Goal: Task Accomplishment & Management: Complete application form

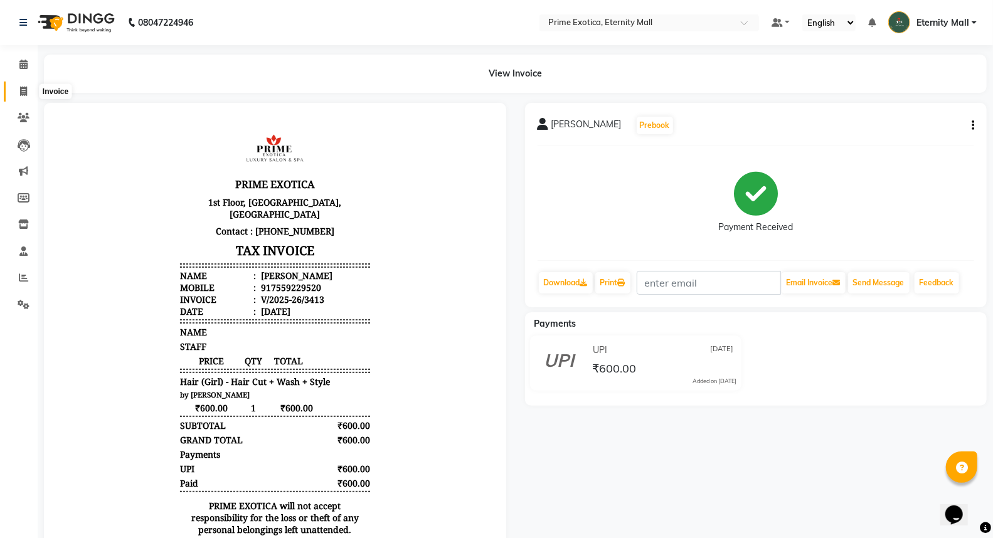
click at [28, 95] on span at bounding box center [24, 92] width 22 height 14
select select "service"
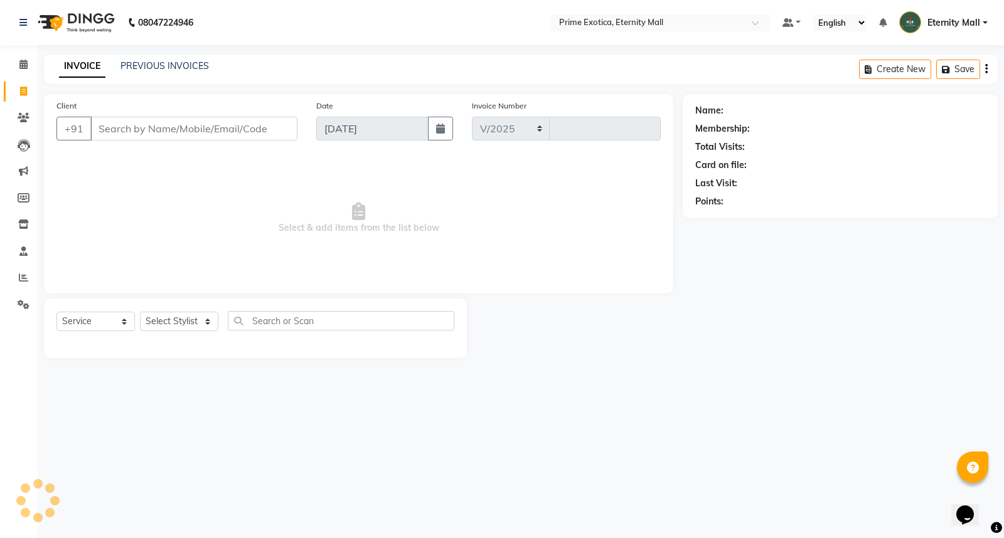
select select "5774"
type input "3414"
click at [191, 314] on select "Select Stylist AB ADMIN ajay vikram lakshane [PERSON_NAME] Isha [PERSON_NAME] […" at bounding box center [179, 321] width 78 height 19
select select "36457"
click at [140, 313] on select "Select Stylist AB ADMIN ajay vikram lakshane [PERSON_NAME] Isha [PERSON_NAME] […" at bounding box center [179, 321] width 78 height 19
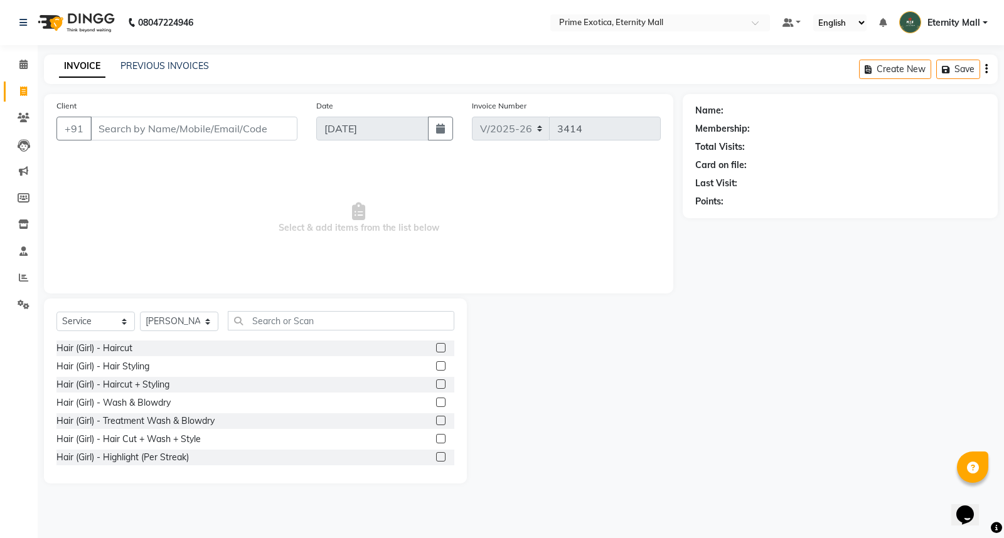
click at [436, 343] on label at bounding box center [440, 347] width 9 height 9
click at [436, 345] on input "checkbox" at bounding box center [440, 349] width 8 height 8
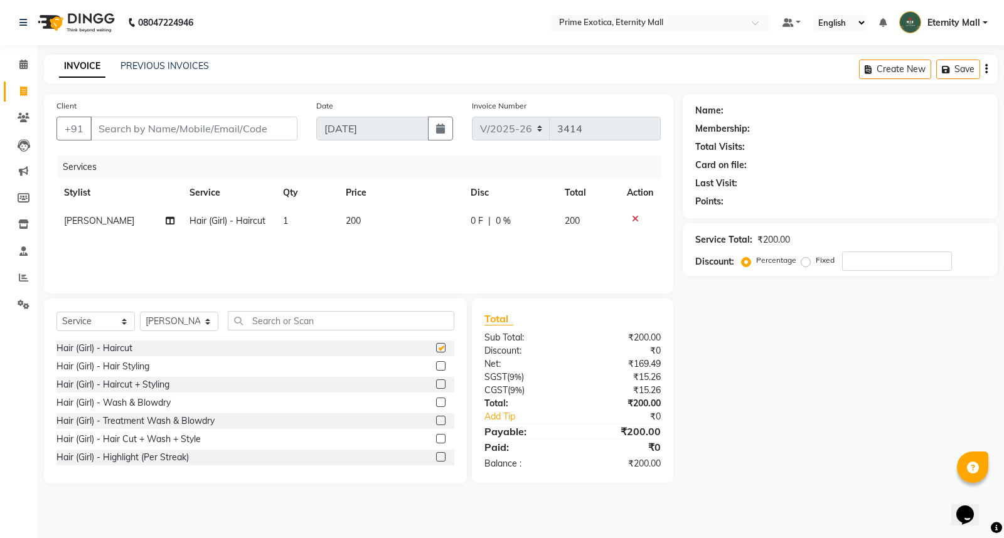
checkbox input "false"
click at [367, 217] on td "200" at bounding box center [400, 221] width 125 height 28
select select "36457"
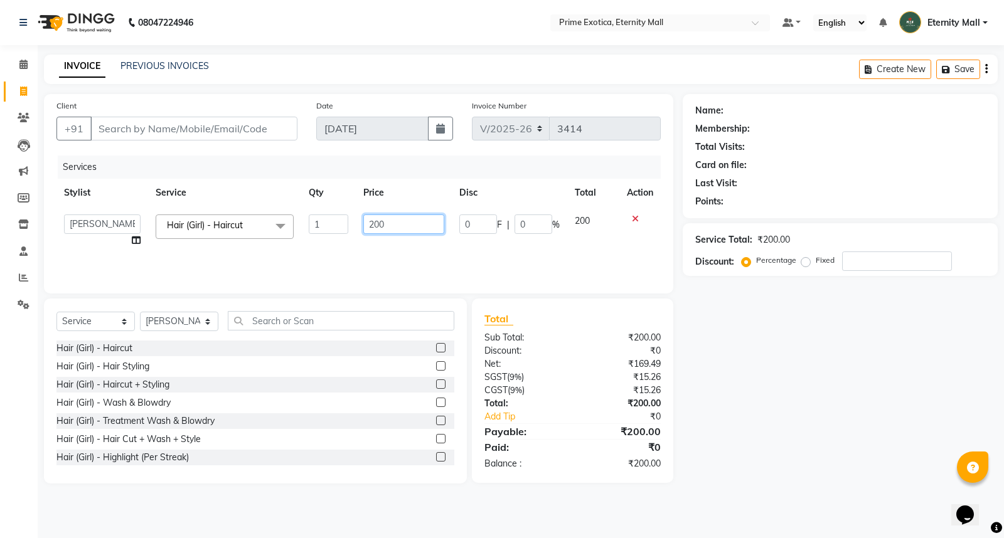
click at [372, 226] on input "200" at bounding box center [403, 224] width 81 height 19
type input "300"
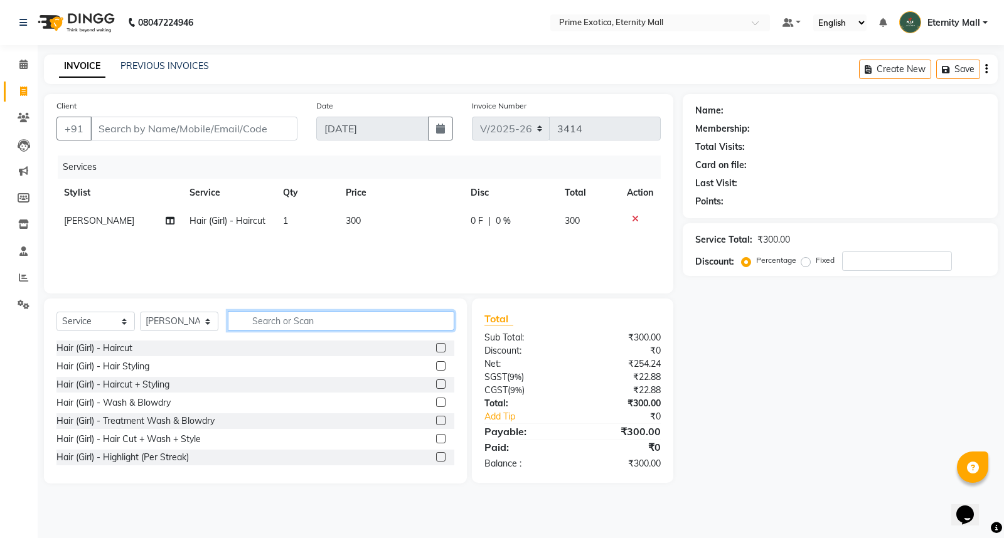
click at [321, 329] on input "text" at bounding box center [341, 320] width 227 height 19
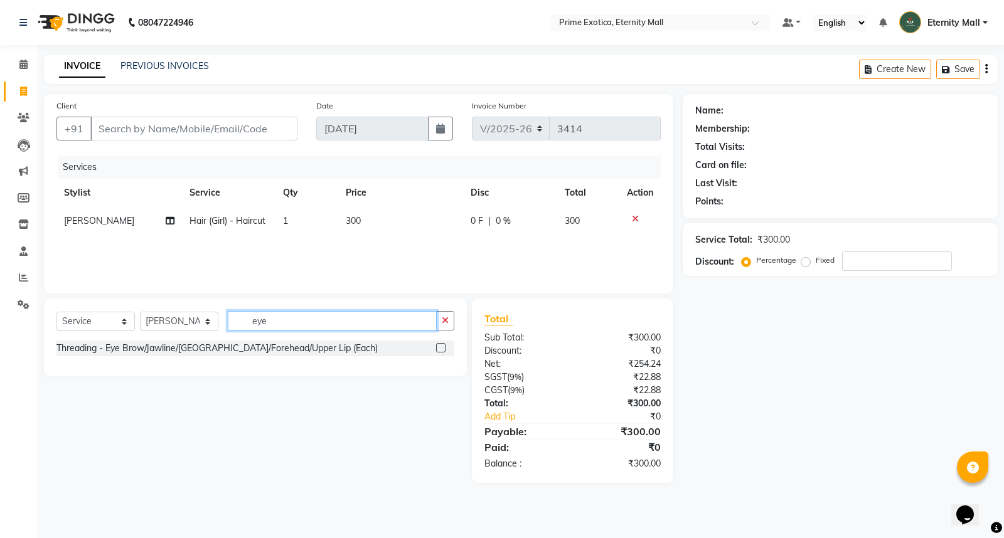
type input "eye"
click at [440, 348] on label at bounding box center [440, 347] width 9 height 9
click at [440, 348] on input "checkbox" at bounding box center [440, 349] width 8 height 8
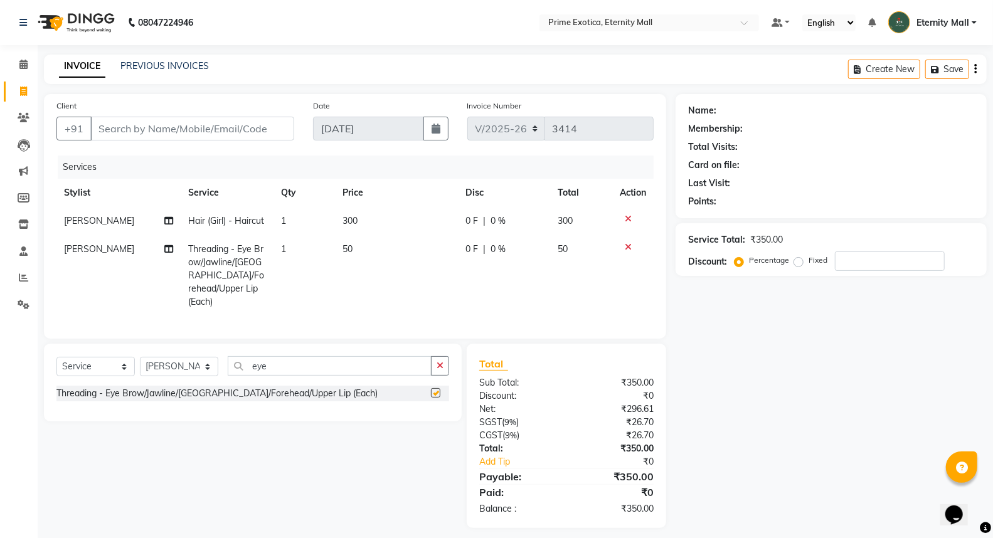
checkbox input "false"
click at [164, 132] on input "Client" at bounding box center [192, 129] width 204 height 24
type input "7"
type input "0"
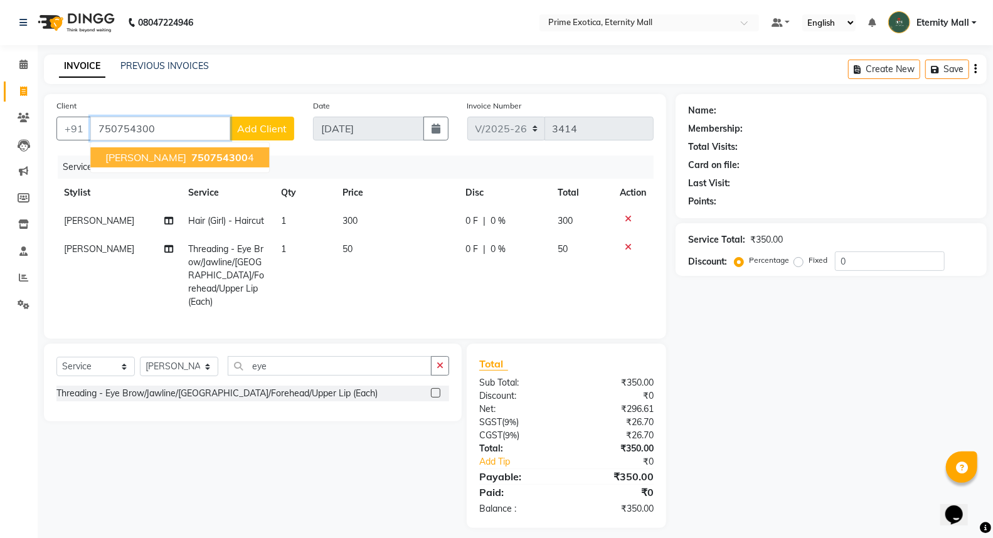
click at [213, 159] on span "750754300" at bounding box center [219, 157] width 56 height 13
type input "7507543004"
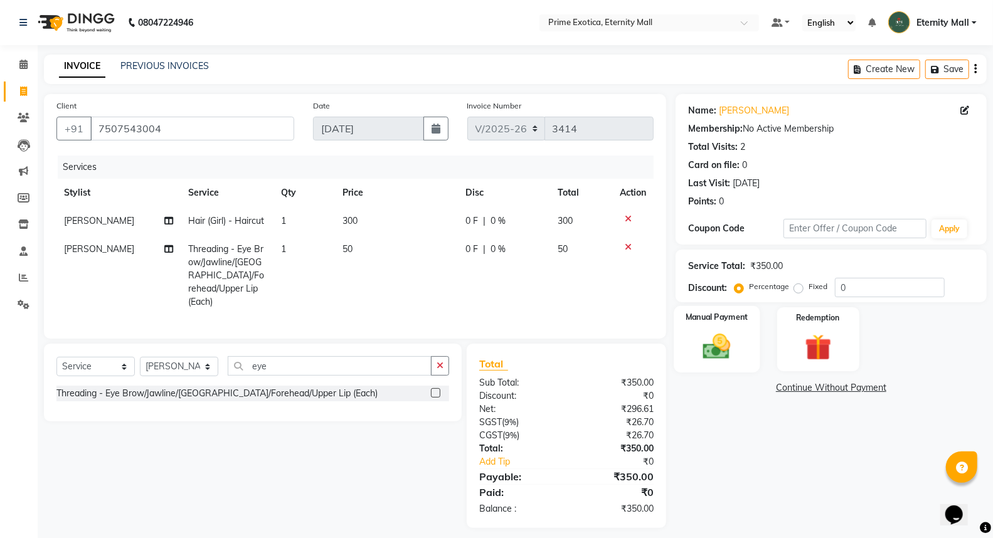
click at [739, 339] on img at bounding box center [717, 347] width 45 height 32
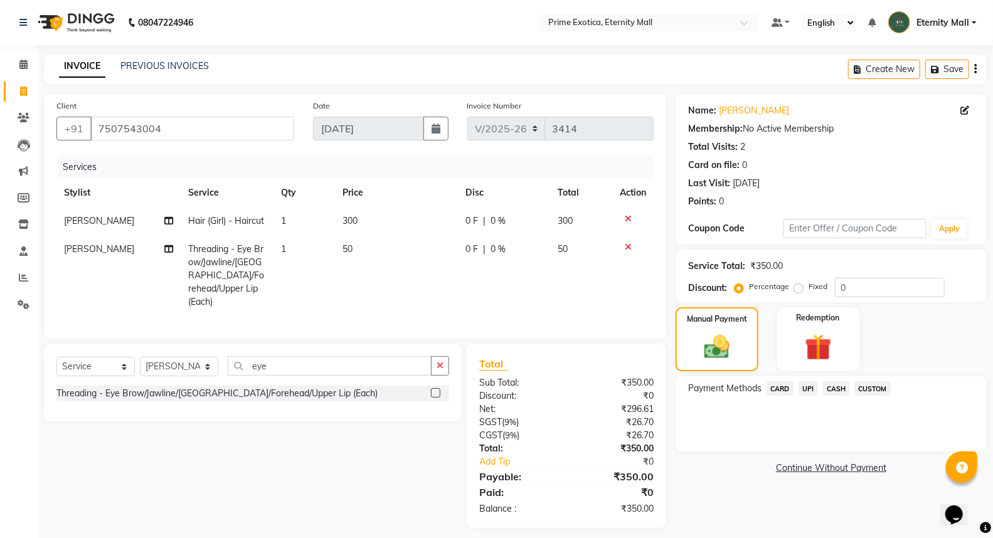
click at [827, 389] on span "CASH" at bounding box center [836, 389] width 27 height 14
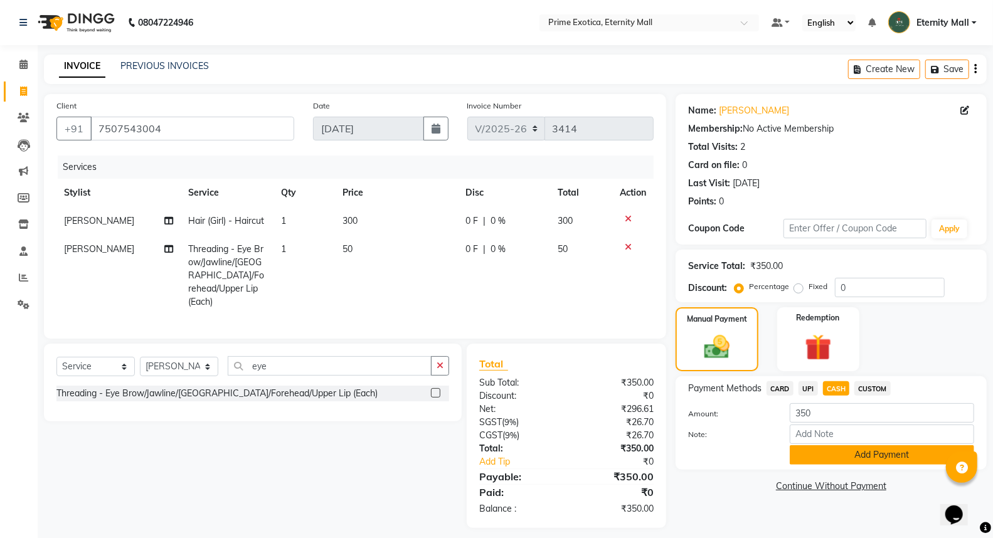
click at [819, 452] on button "Add Payment" at bounding box center [882, 455] width 184 height 19
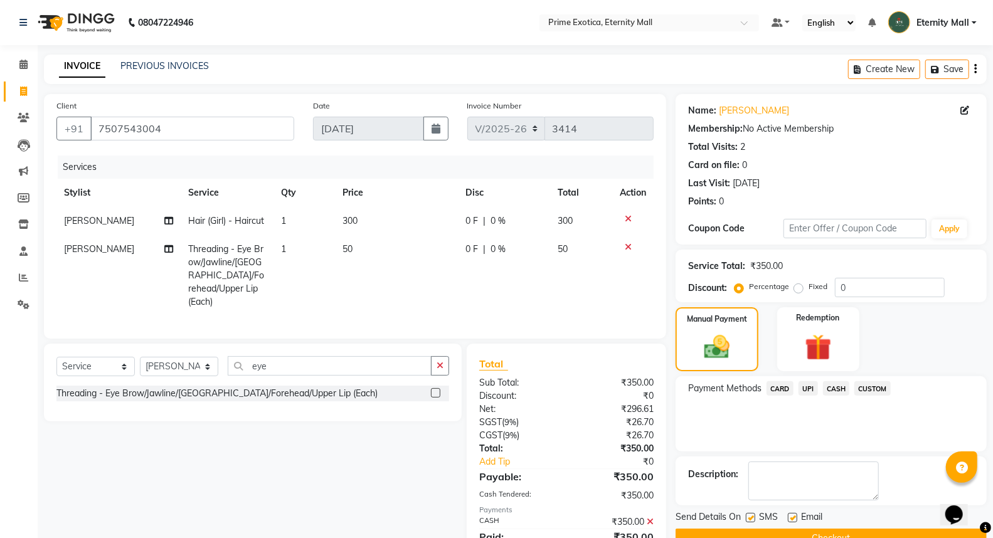
scroll to position [50, 0]
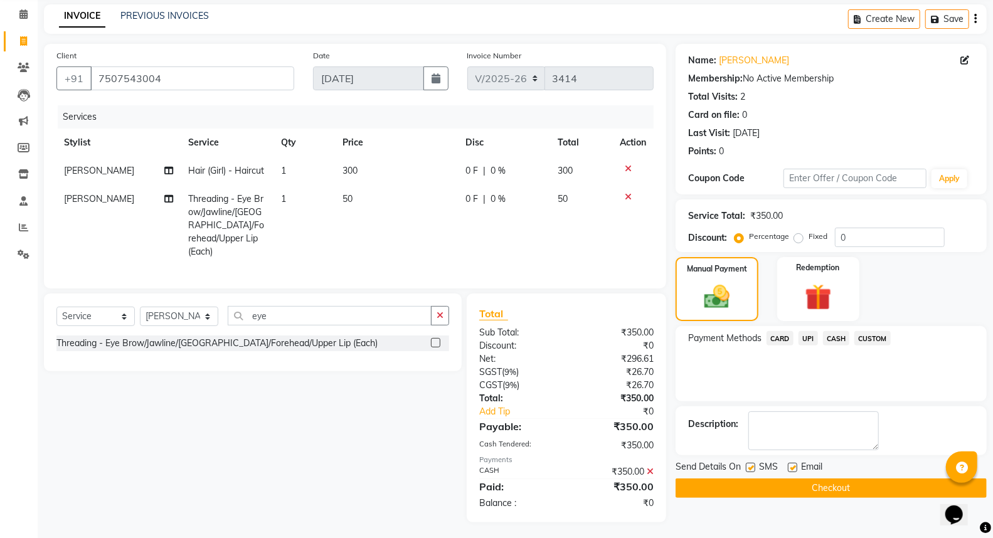
click at [769, 490] on button "Checkout" at bounding box center [831, 488] width 311 height 19
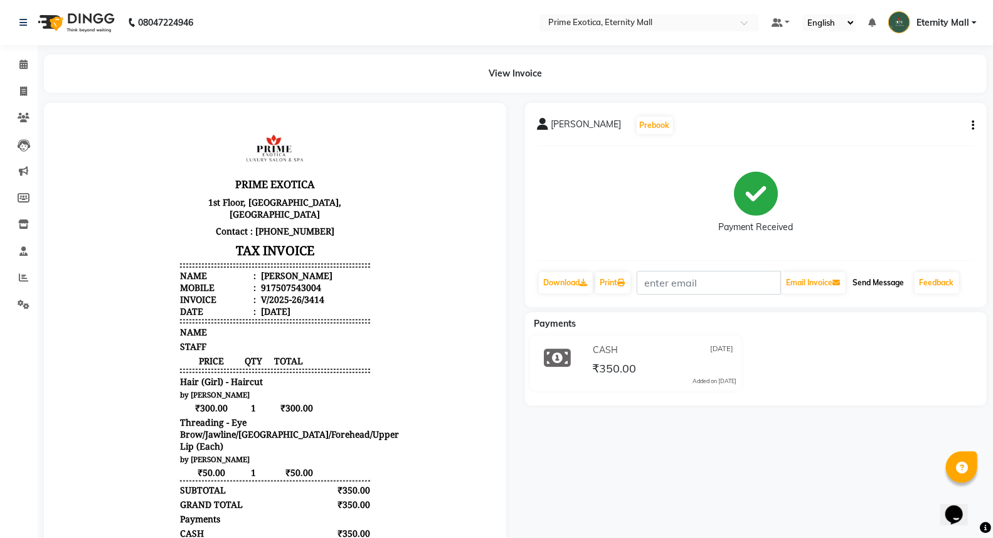
click at [877, 281] on button "Send Message" at bounding box center [878, 282] width 61 height 21
click at [944, 278] on link "Feedback" at bounding box center [937, 282] width 45 height 21
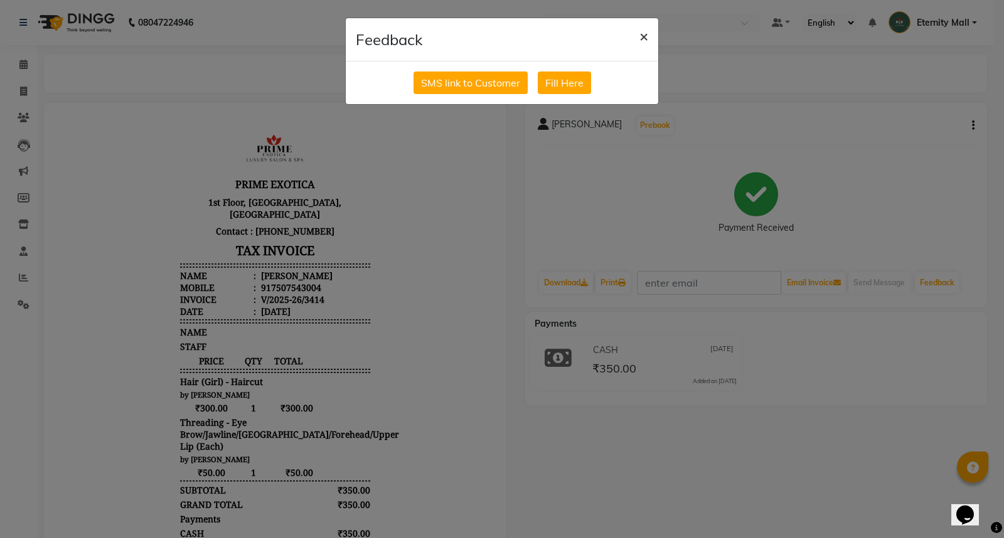
click at [644, 35] on span "×" at bounding box center [643, 35] width 9 height 19
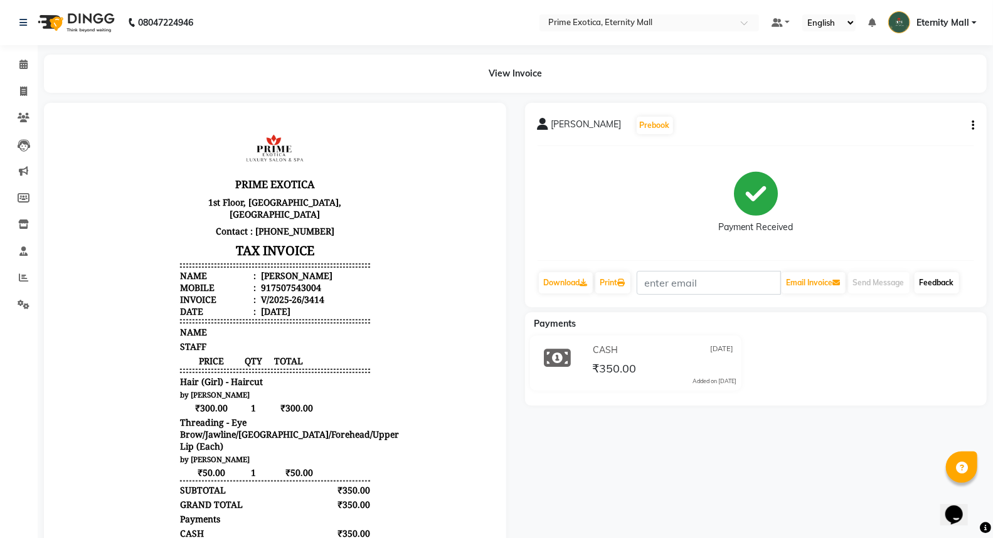
click at [956, 286] on link "Feedback" at bounding box center [937, 282] width 45 height 21
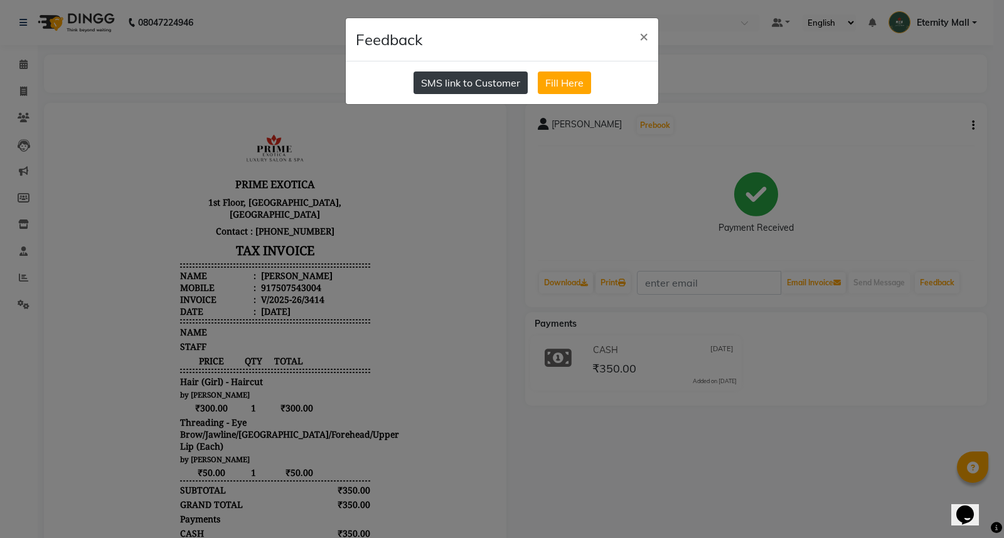
click at [420, 83] on button "SMS link to Customer" at bounding box center [471, 83] width 114 height 23
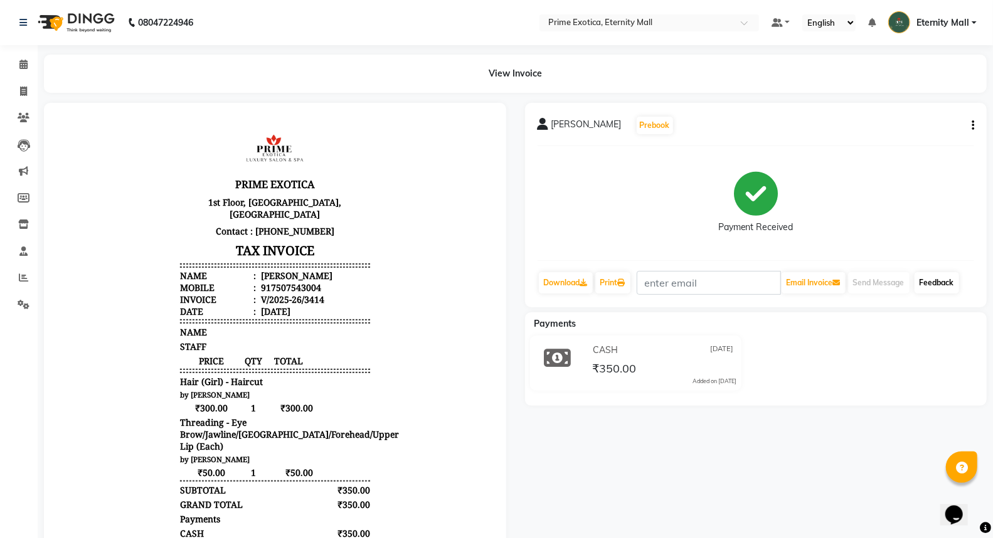
click at [954, 279] on link "Feedback" at bounding box center [937, 282] width 45 height 21
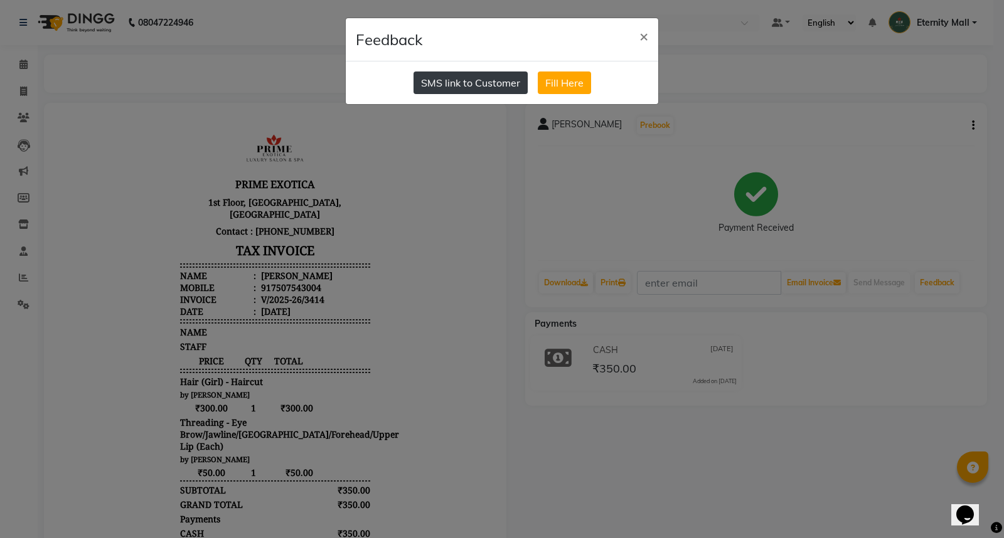
click at [440, 78] on button "SMS link to Customer" at bounding box center [471, 83] width 114 height 23
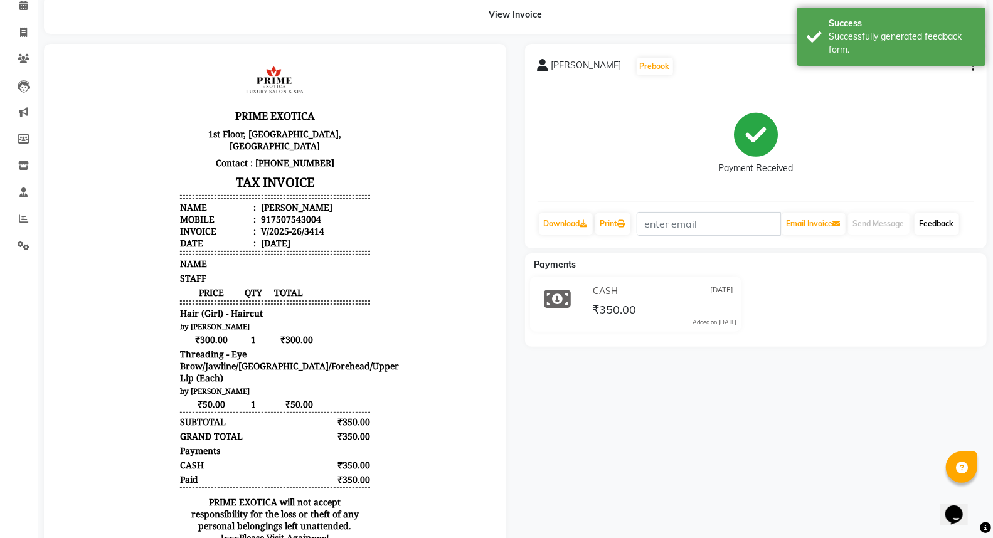
scroll to position [56, 0]
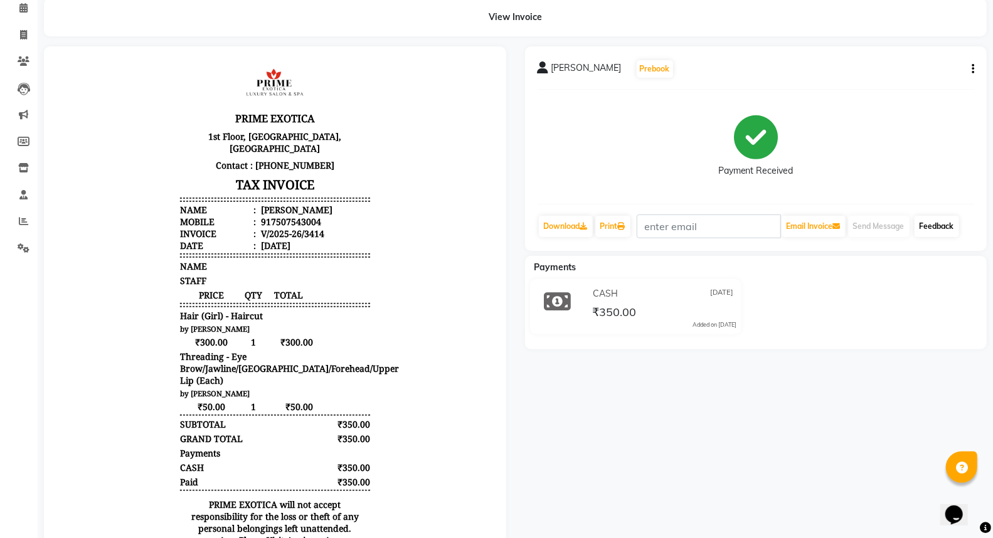
click at [933, 228] on link "Feedback" at bounding box center [937, 226] width 45 height 21
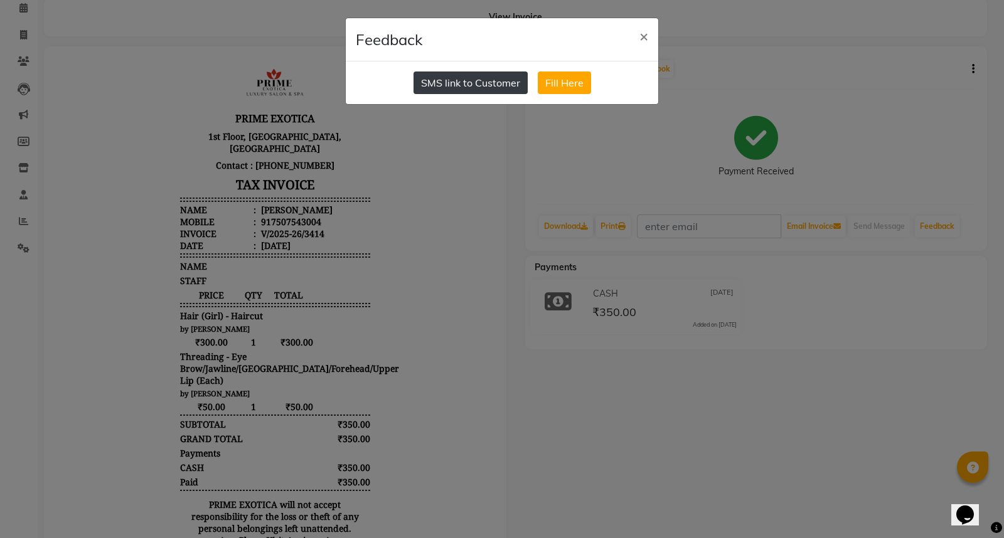
click at [459, 79] on button "SMS link to Customer" at bounding box center [471, 83] width 114 height 23
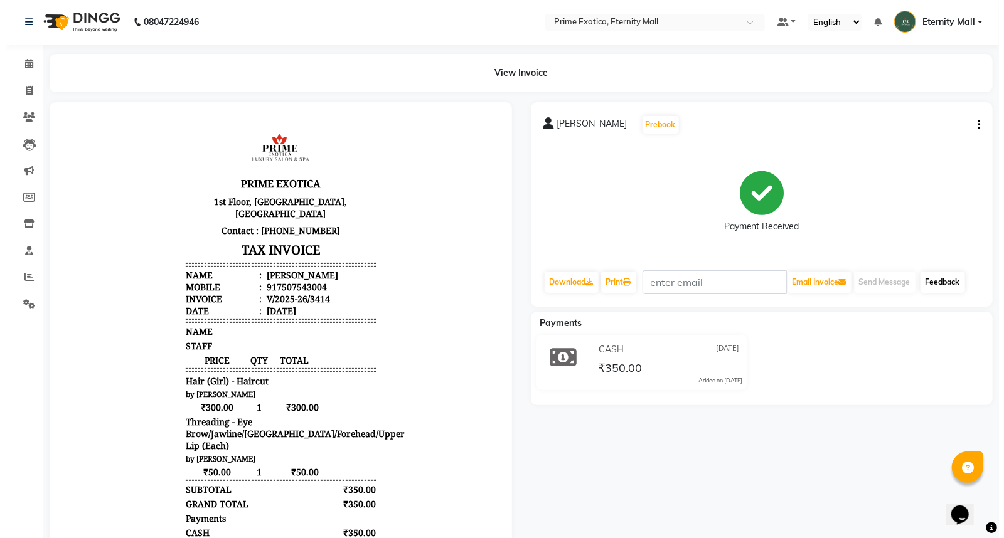
scroll to position [0, 0]
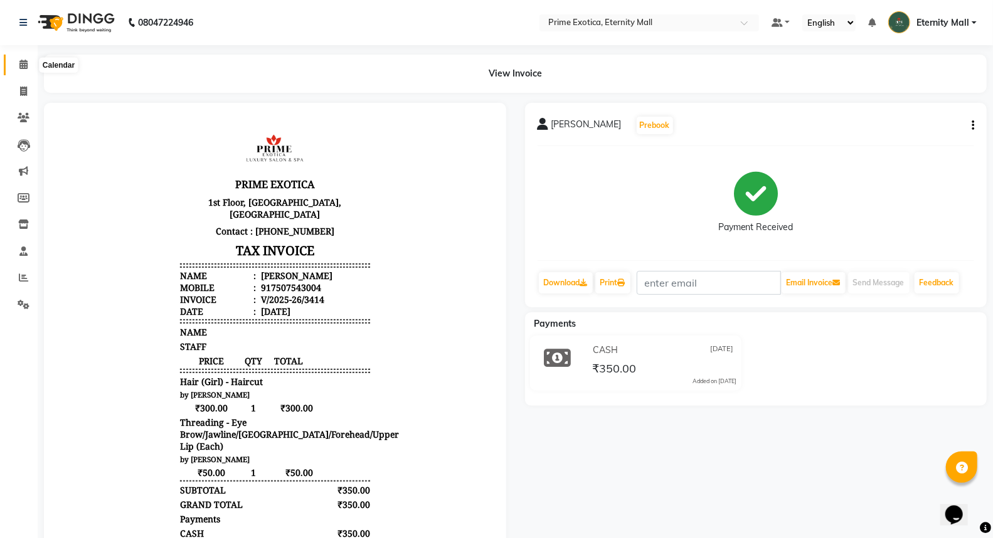
click at [19, 71] on span at bounding box center [24, 65] width 22 height 14
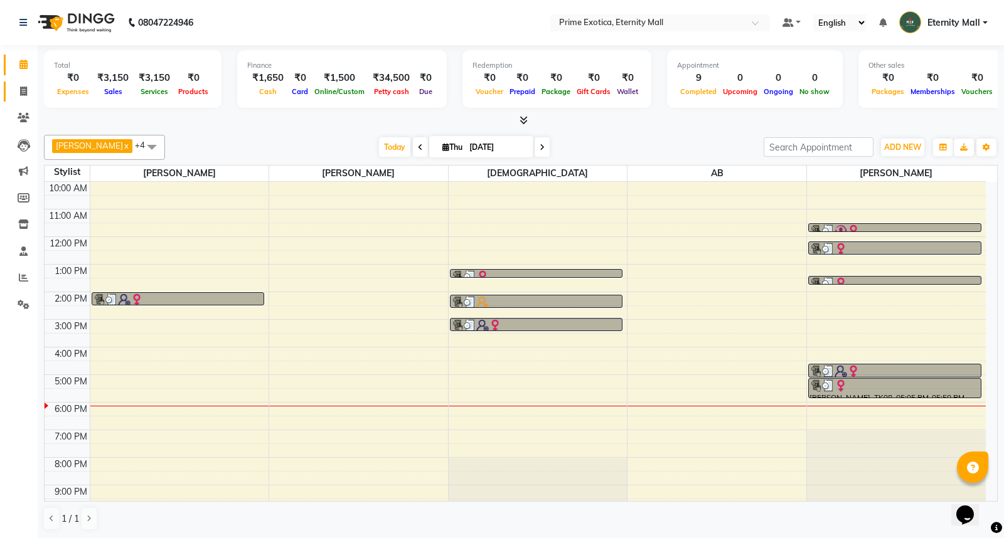
click at [11, 92] on link "Invoice" at bounding box center [19, 92] width 30 height 21
select select "service"
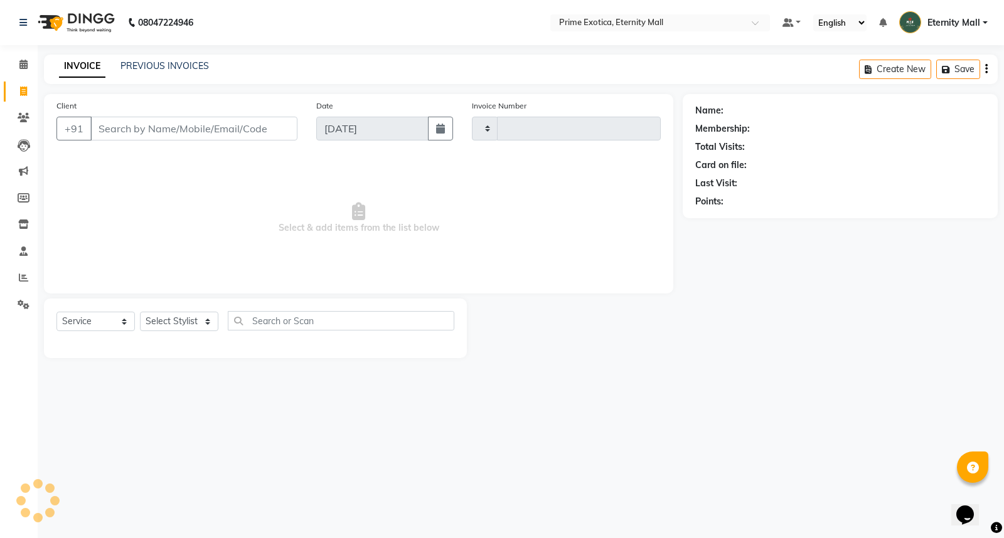
type input "3415"
select select "5774"
click at [26, 80] on li "Invoice" at bounding box center [19, 91] width 38 height 27
click at [26, 89] on icon at bounding box center [23, 91] width 7 height 9
select select "service"
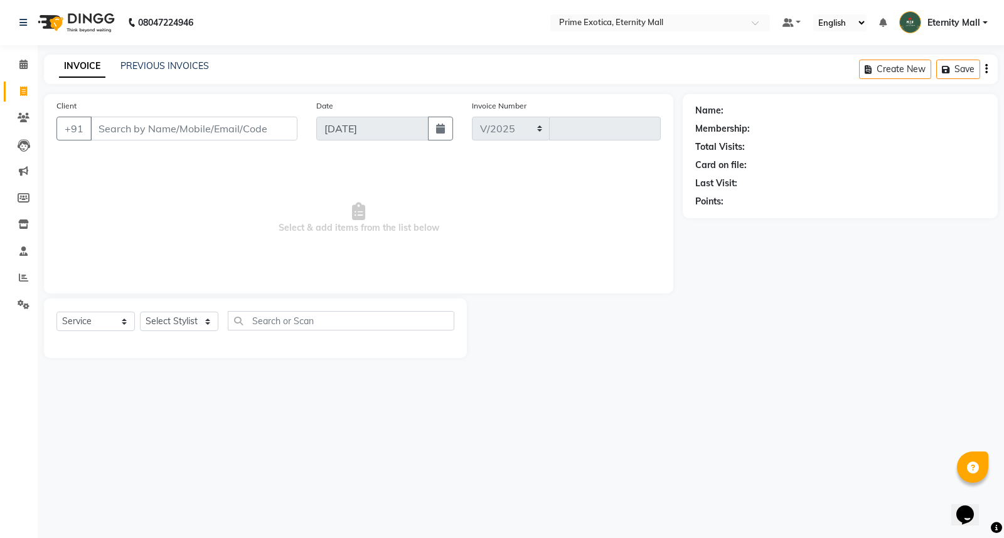
select select "5774"
type input "3415"
click at [193, 321] on select "Select Stylist AB ADMIN ajay vikram lakshane [PERSON_NAME] Isha [PERSON_NAME] […" at bounding box center [179, 321] width 78 height 19
select select "67677"
click at [140, 313] on select "Select Stylist AB ADMIN ajay vikram lakshane [PERSON_NAME] Isha [PERSON_NAME] […" at bounding box center [179, 321] width 78 height 19
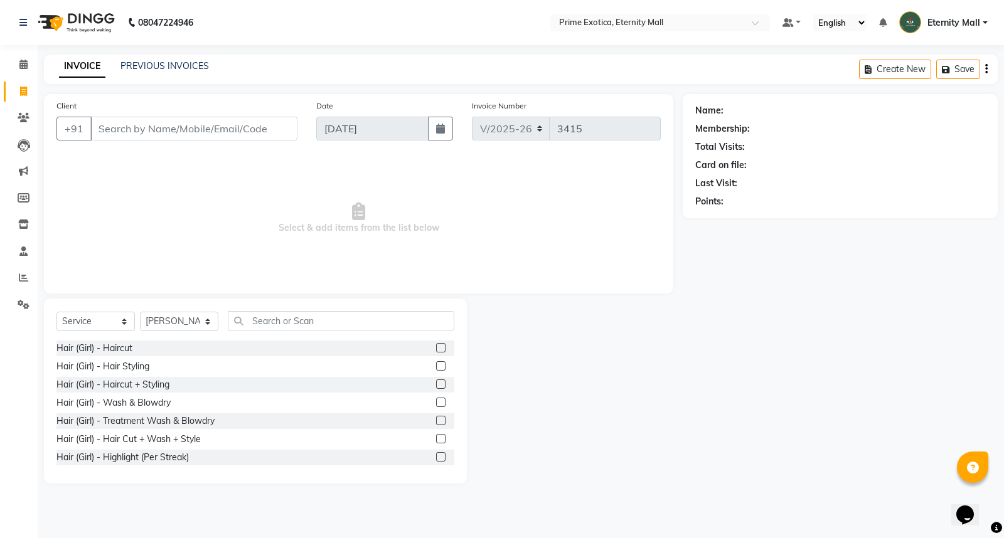
click at [436, 436] on label at bounding box center [440, 438] width 9 height 9
click at [436, 436] on input "checkbox" at bounding box center [440, 440] width 8 height 8
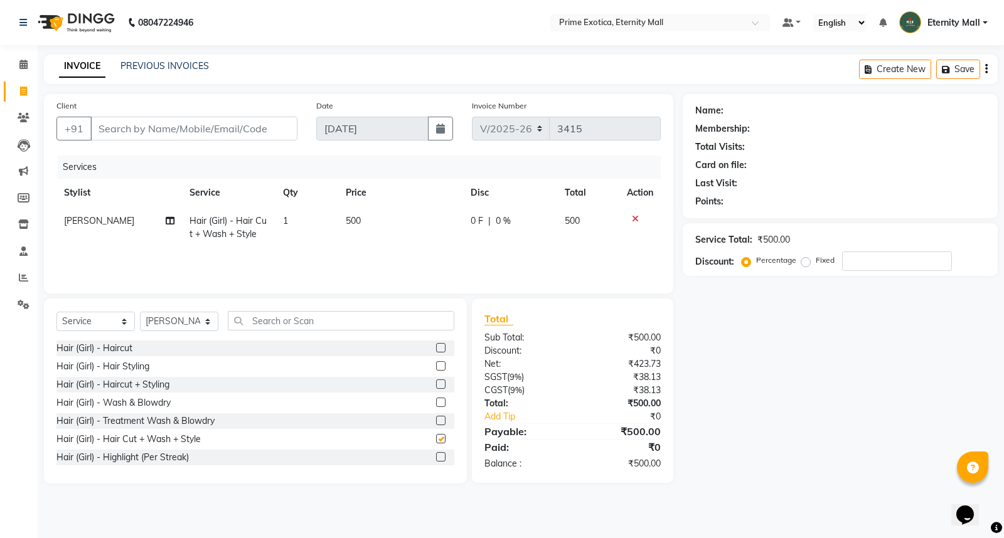
checkbox input "false"
click at [179, 129] on input "Client" at bounding box center [193, 129] width 207 height 24
type input "8"
type input "0"
click at [138, 130] on input "840809900" at bounding box center [161, 129] width 143 height 24
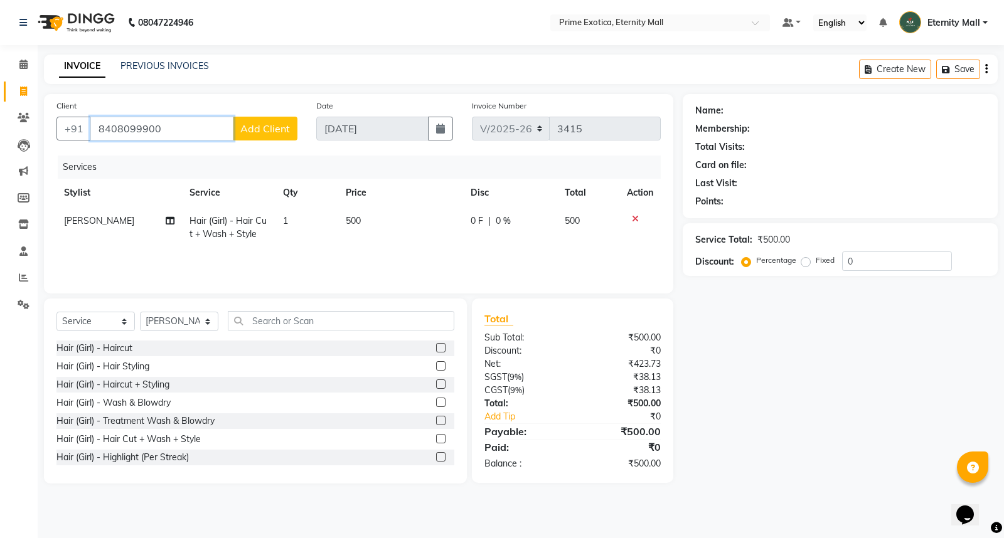
type input "8408099900"
click at [245, 130] on span "Add Client" at bounding box center [265, 128] width 50 height 13
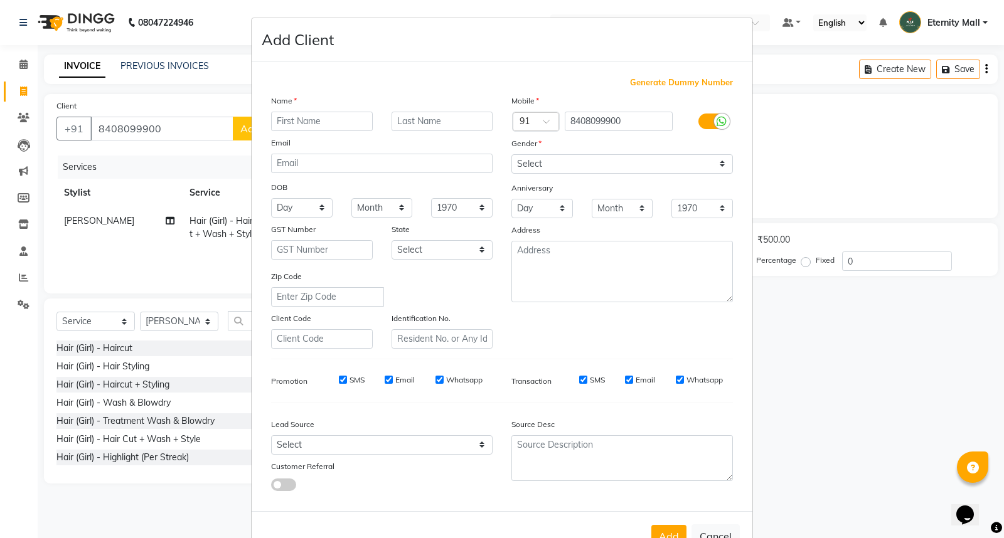
click at [273, 114] on input "text" at bounding box center [322, 121] width 102 height 19
type input "Rina"
click at [550, 159] on select "Select [DEMOGRAPHIC_DATA] [DEMOGRAPHIC_DATA] Other Prefer Not To Say" at bounding box center [622, 163] width 222 height 19
select select "[DEMOGRAPHIC_DATA]"
click at [511, 154] on select "Select [DEMOGRAPHIC_DATA] [DEMOGRAPHIC_DATA] Other Prefer Not To Say" at bounding box center [622, 163] width 222 height 19
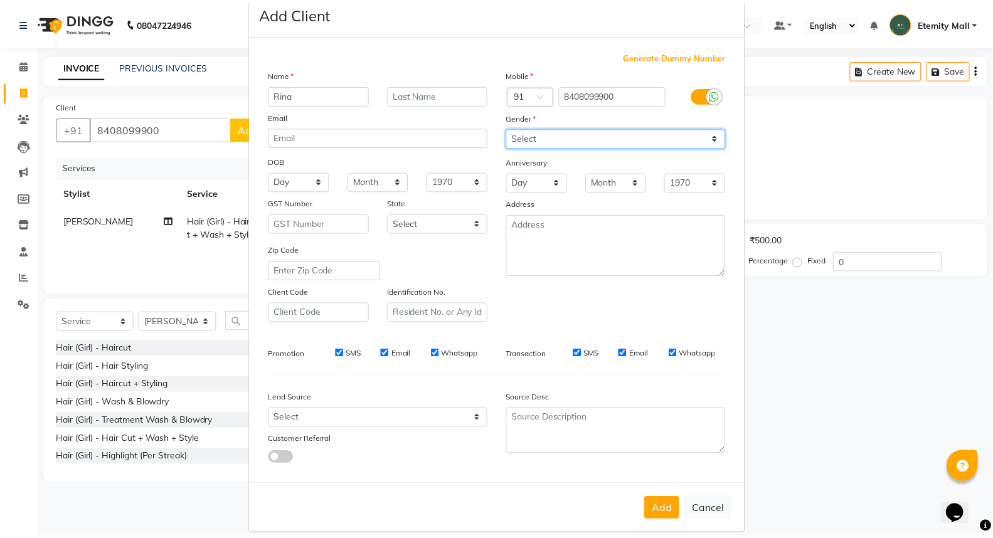
scroll to position [41, 0]
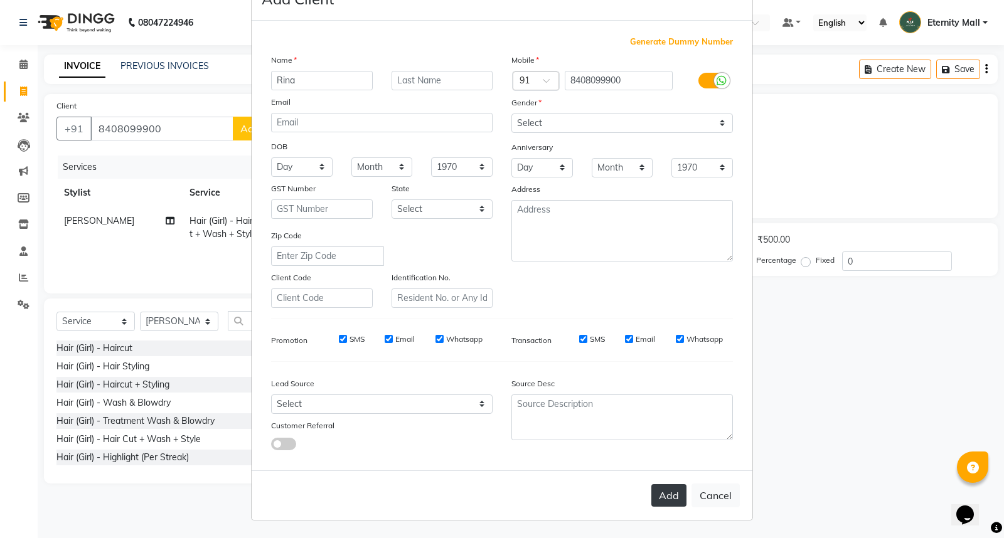
click at [675, 506] on button "Add" at bounding box center [668, 495] width 35 height 23
select select
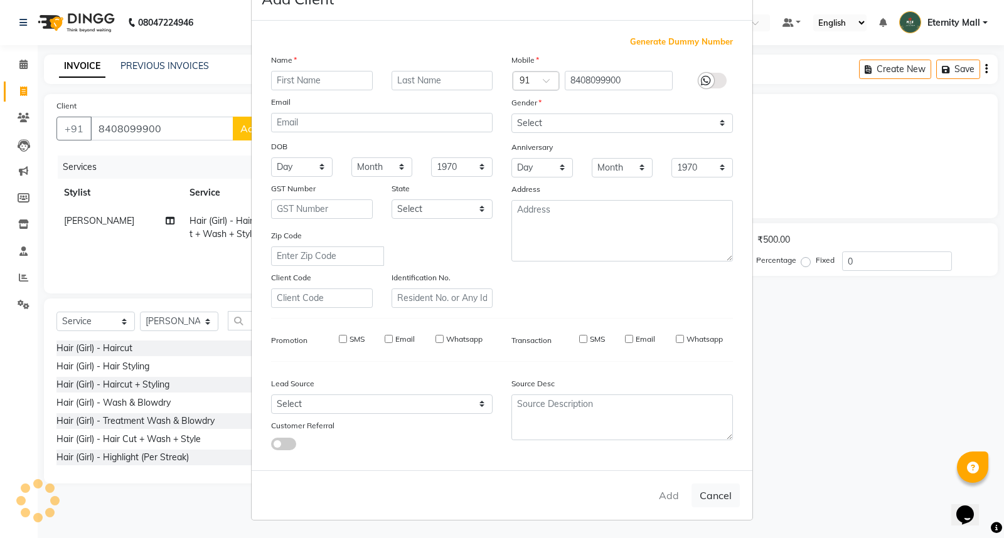
select select
checkbox input "false"
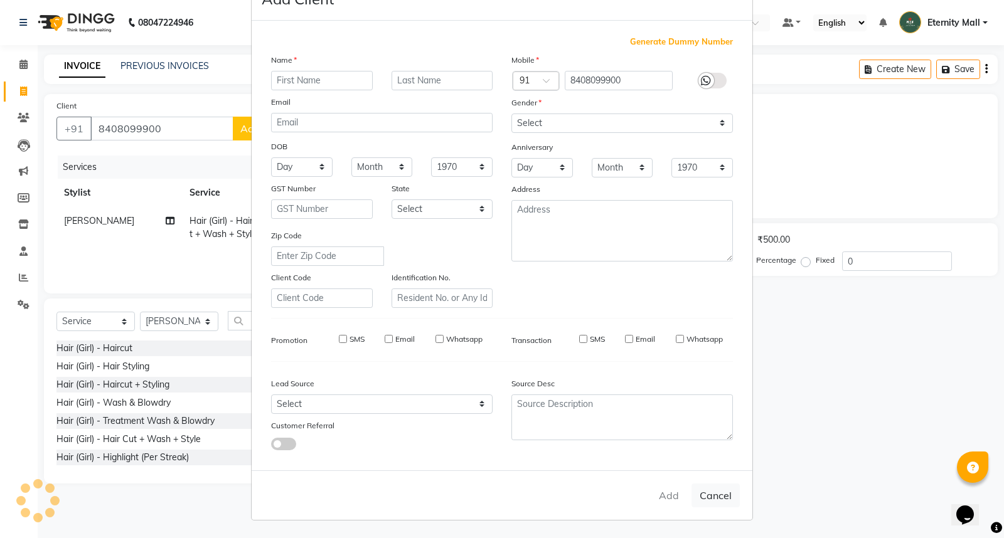
checkbox input "false"
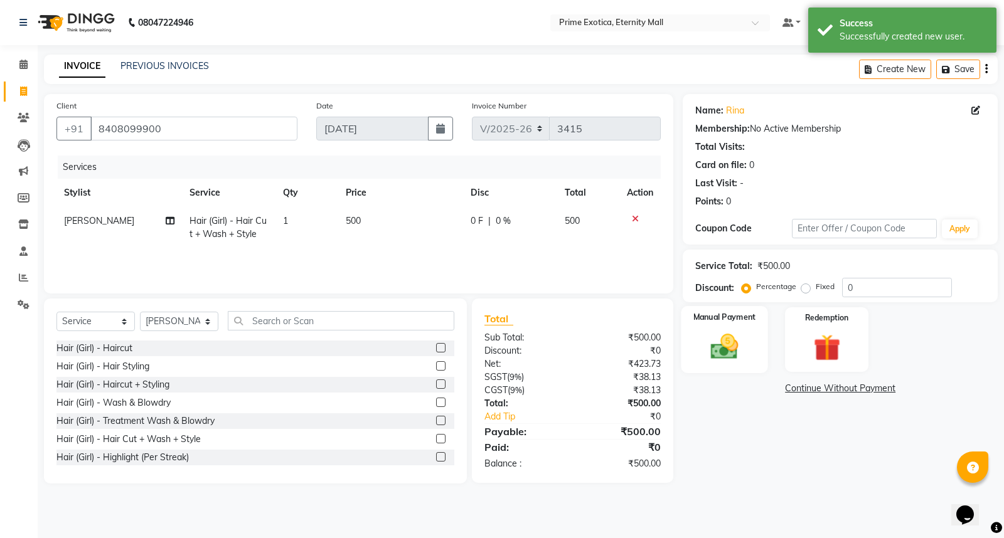
click at [732, 365] on div "Manual Payment" at bounding box center [725, 339] width 87 height 67
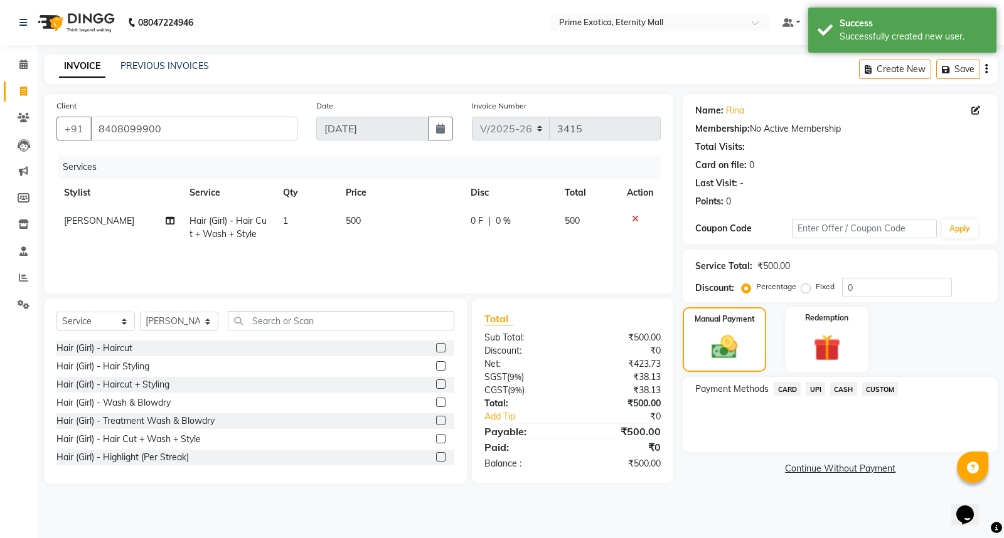
click at [817, 389] on span "UPI" at bounding box center [815, 389] width 19 height 14
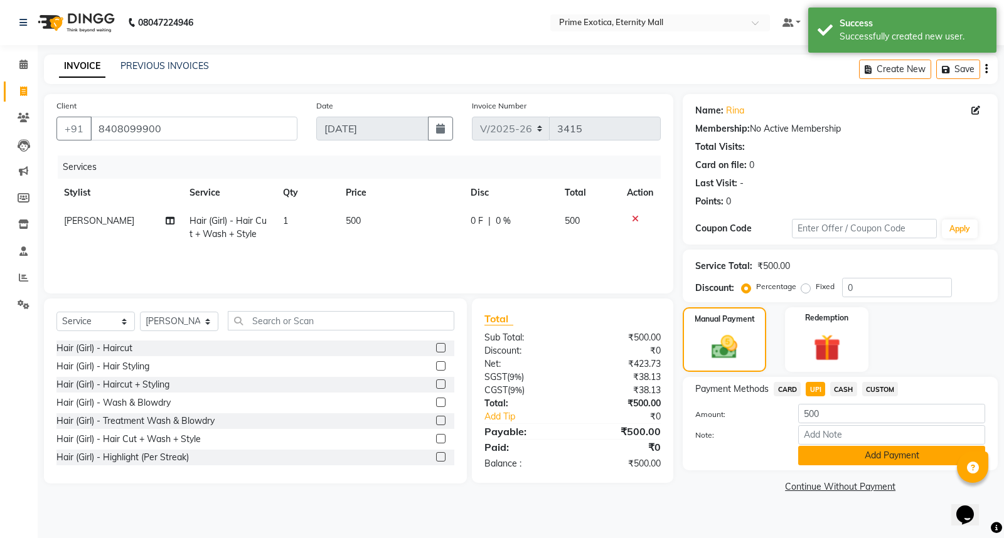
click at [861, 455] on button "Add Payment" at bounding box center [891, 455] width 187 height 19
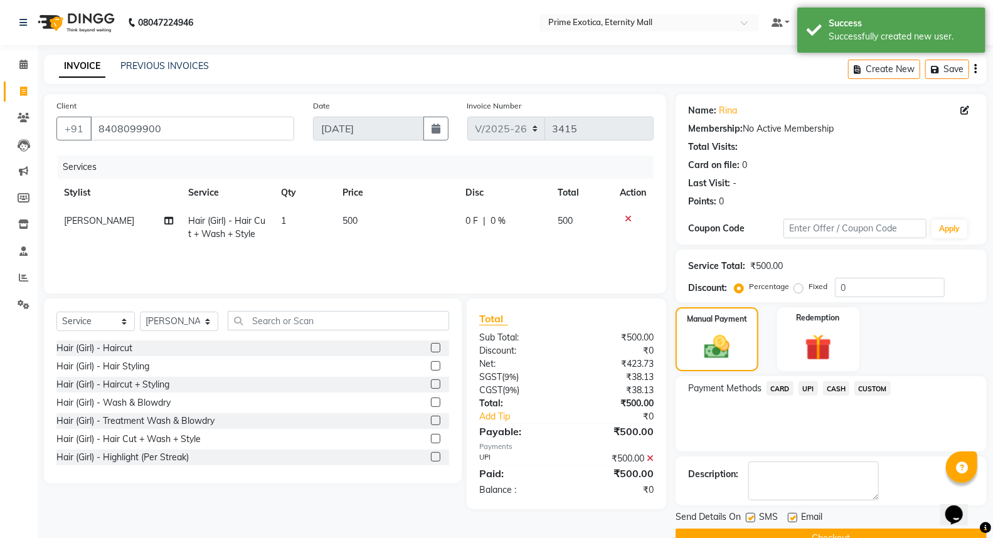
scroll to position [28, 0]
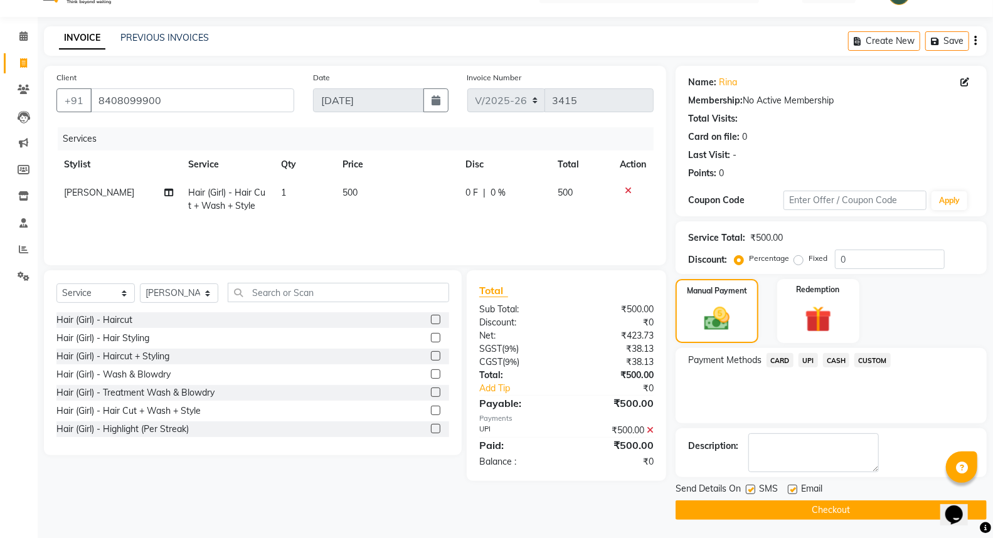
click at [806, 501] on button "Checkout" at bounding box center [831, 510] width 311 height 19
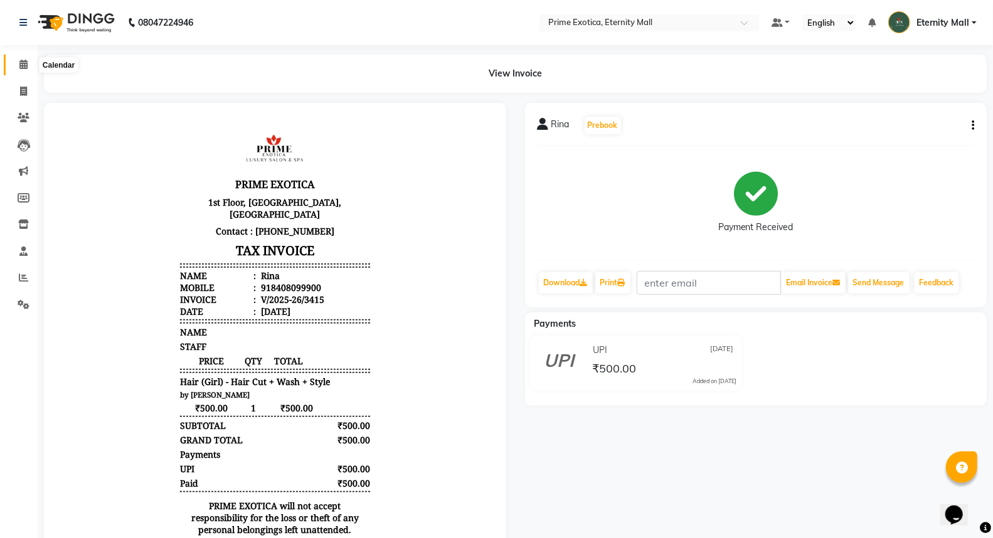
click at [21, 65] on icon at bounding box center [23, 64] width 8 height 9
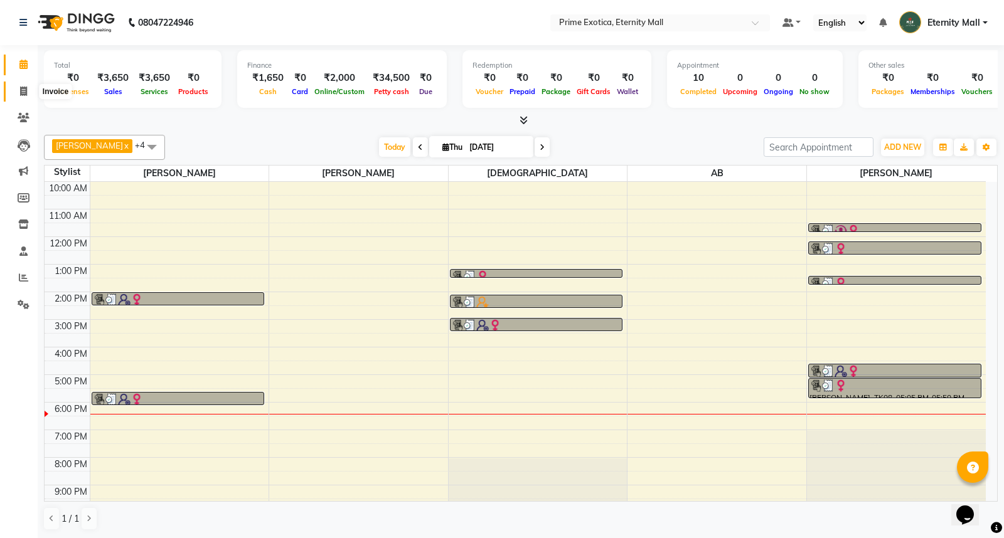
click at [24, 92] on icon at bounding box center [23, 91] width 7 height 9
select select "service"
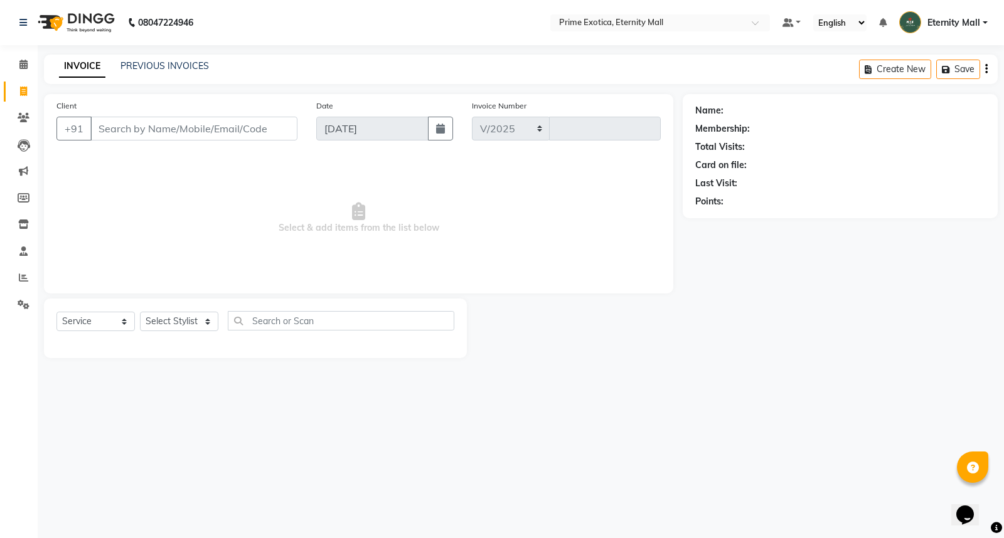
select select "5774"
type input "3416"
click at [151, 320] on select "Select Stylist AB ADMIN ajay vikram lakshane [PERSON_NAME] Isha [PERSON_NAME] […" at bounding box center [179, 321] width 78 height 19
select select "36457"
click at [140, 313] on select "Select Stylist AB ADMIN ajay vikram lakshane [PERSON_NAME] Isha [PERSON_NAME] […" at bounding box center [179, 321] width 78 height 19
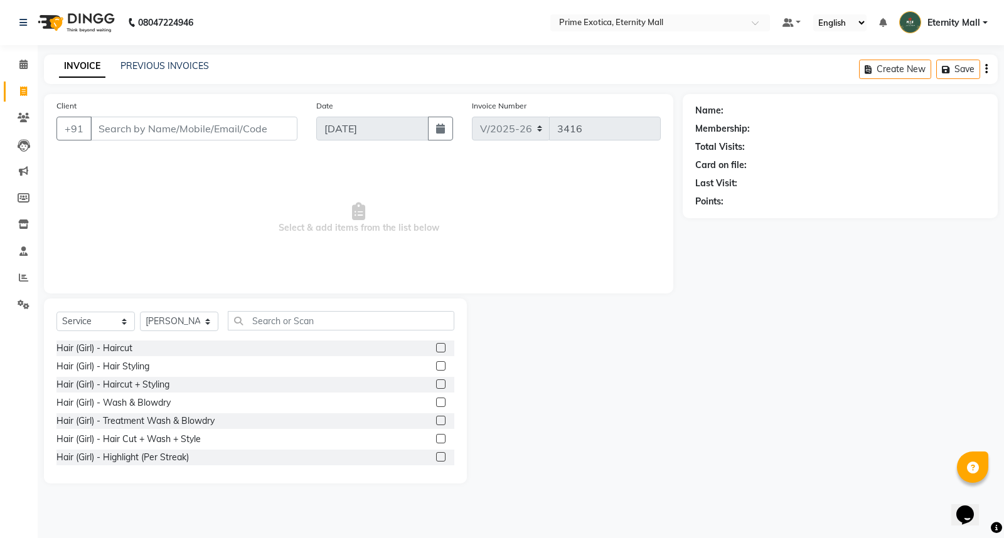
click at [436, 439] on label at bounding box center [440, 438] width 9 height 9
click at [436, 439] on input "checkbox" at bounding box center [440, 440] width 8 height 8
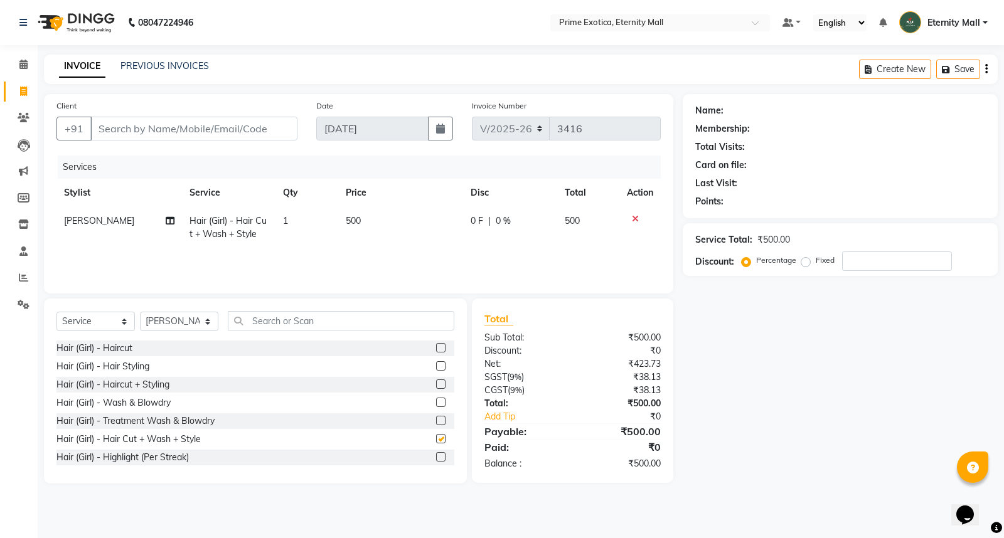
checkbox input "false"
click at [261, 132] on input "Client" at bounding box center [193, 129] width 207 height 24
type input "7"
type input "0"
type input "7020295933"
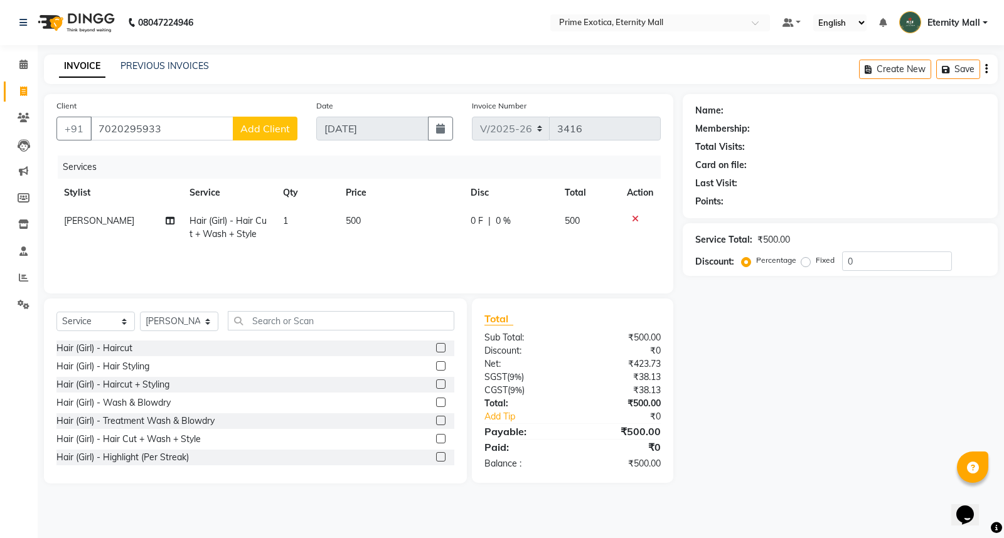
click at [261, 132] on span "Add Client" at bounding box center [265, 128] width 50 height 13
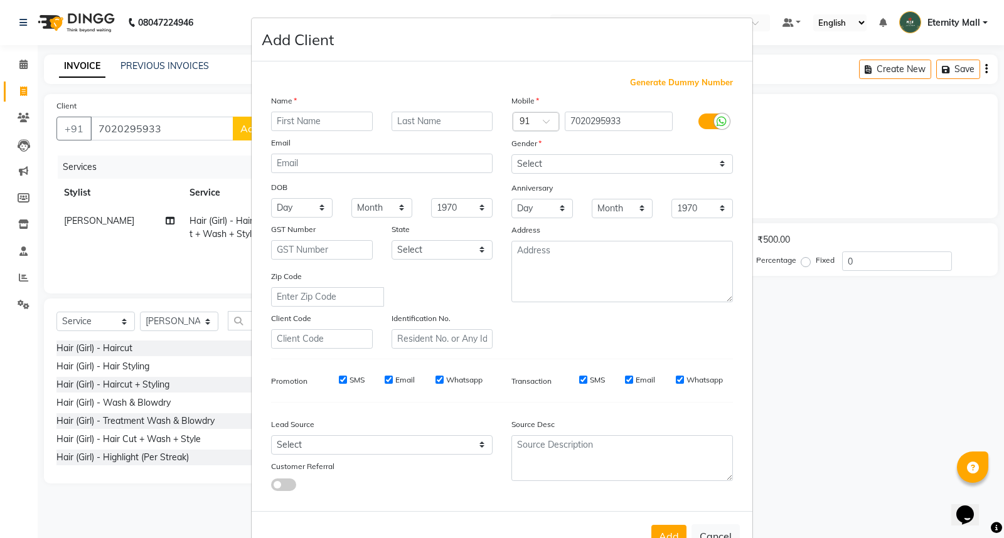
click at [284, 114] on input "text" at bounding box center [322, 121] width 102 height 19
type input "Pooja"
click at [597, 174] on div "Mobile Country Code × 91 7020295933 Gender Select [DEMOGRAPHIC_DATA] [DEMOGRAPH…" at bounding box center [622, 221] width 240 height 255
click at [604, 164] on select "Select [DEMOGRAPHIC_DATA] [DEMOGRAPHIC_DATA] Other Prefer Not To Say" at bounding box center [622, 163] width 222 height 19
select select "[DEMOGRAPHIC_DATA]"
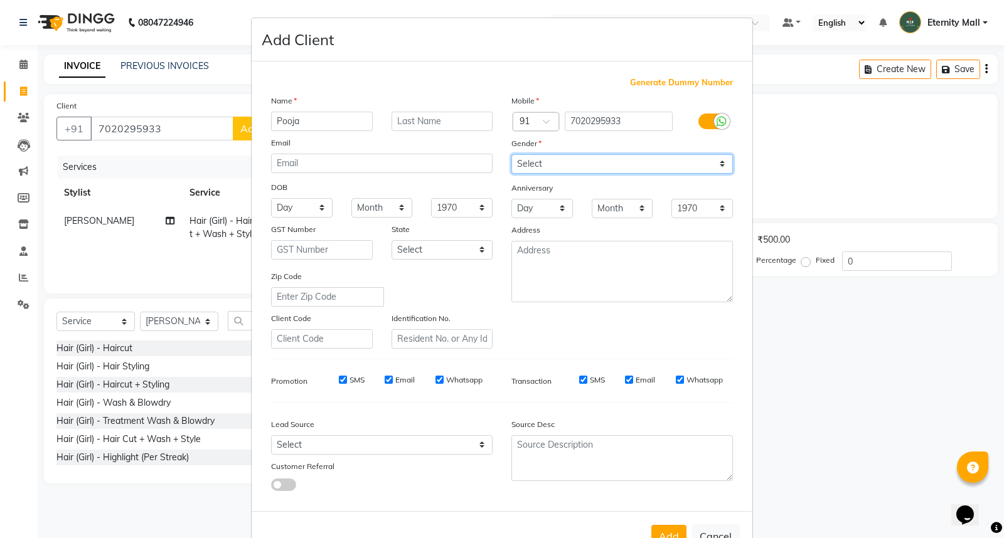
click at [511, 154] on select "Select [DEMOGRAPHIC_DATA] [DEMOGRAPHIC_DATA] Other Prefer Not To Say" at bounding box center [622, 163] width 222 height 19
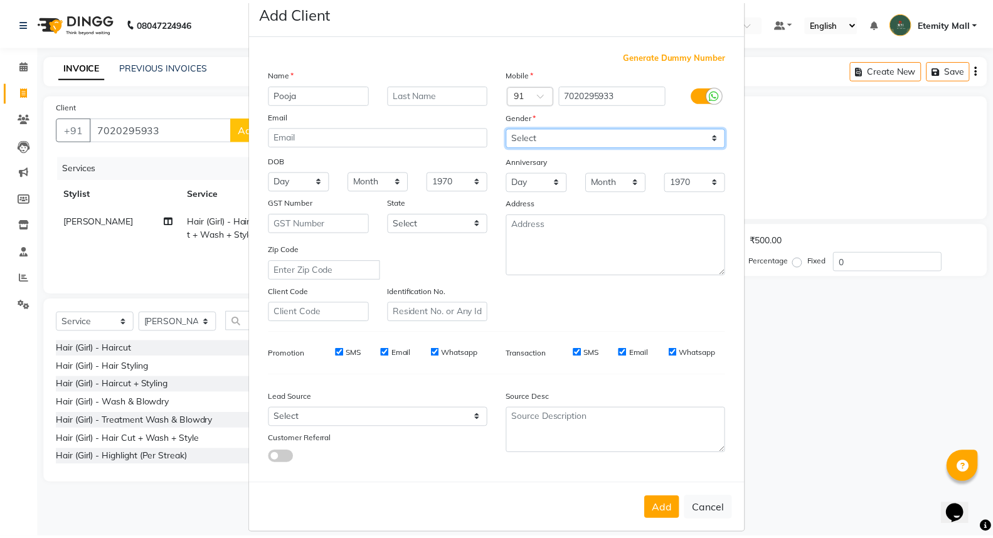
scroll to position [41, 0]
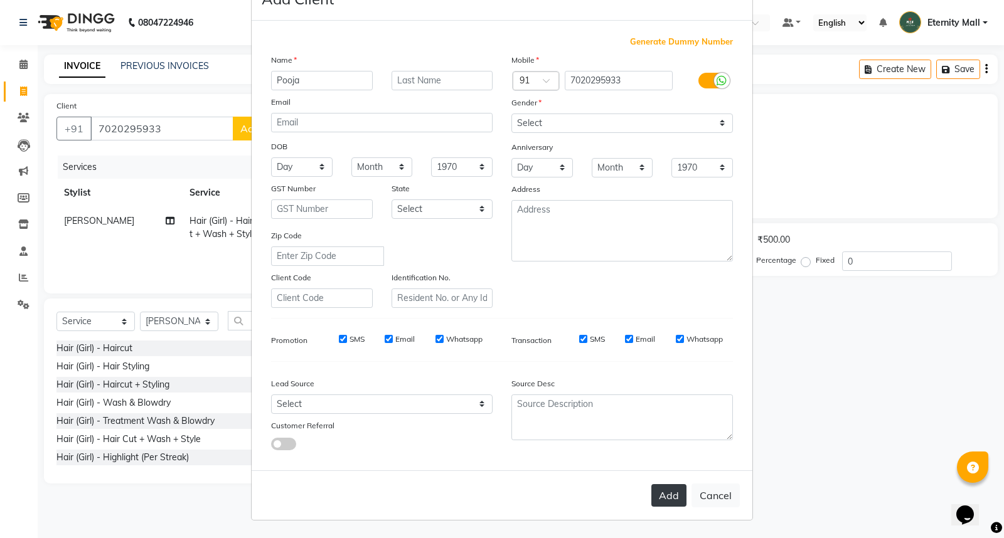
click at [670, 490] on button "Add" at bounding box center [668, 495] width 35 height 23
select select
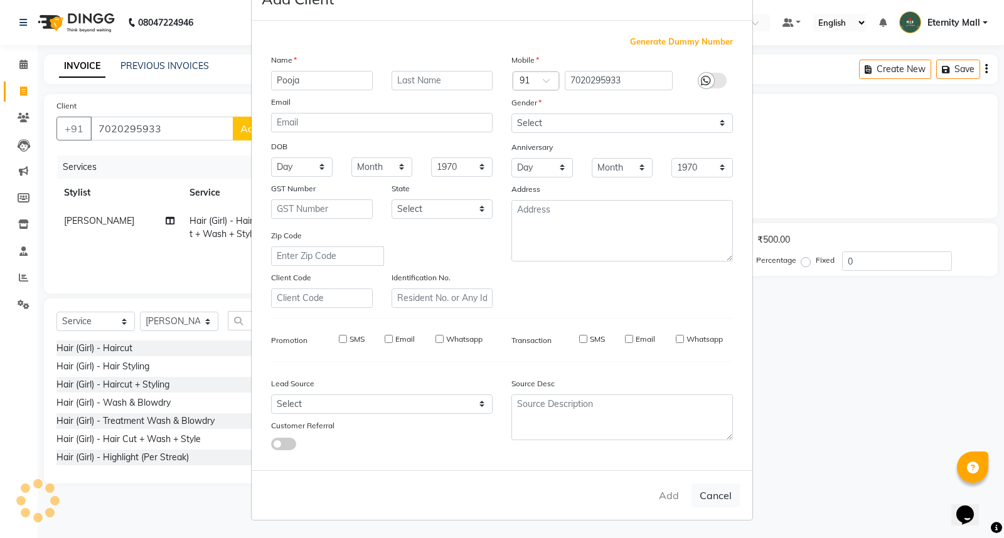
select select
checkbox input "false"
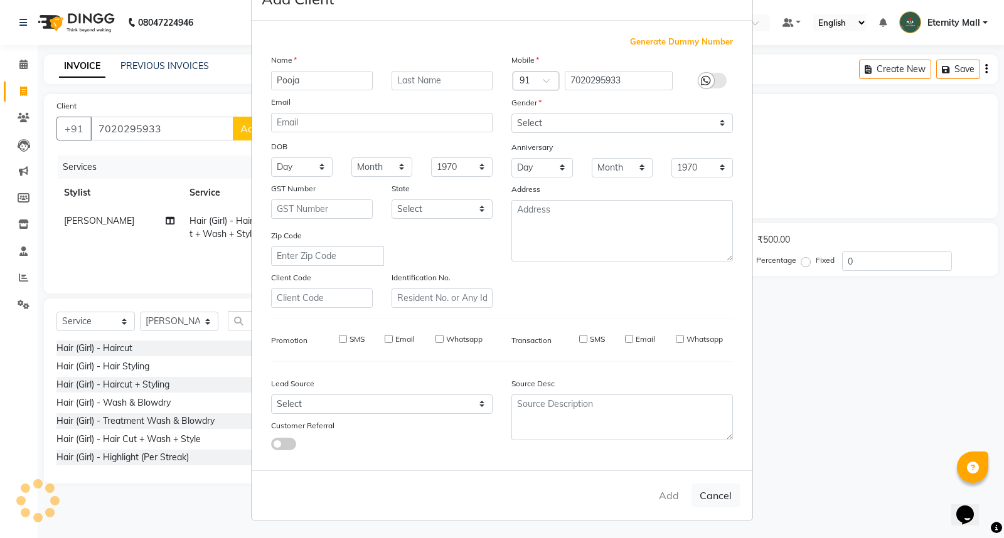
checkbox input "false"
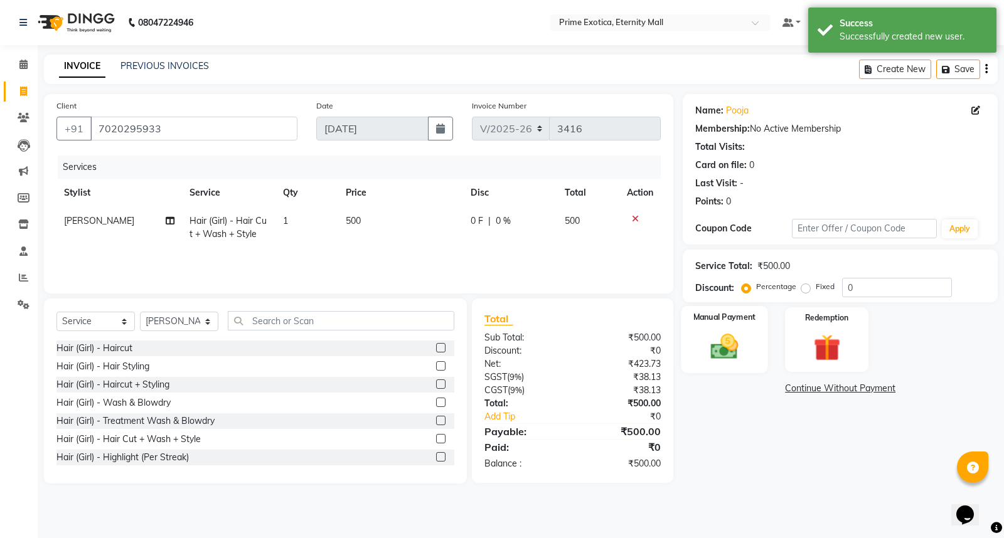
click at [732, 350] on img at bounding box center [724, 347] width 45 height 32
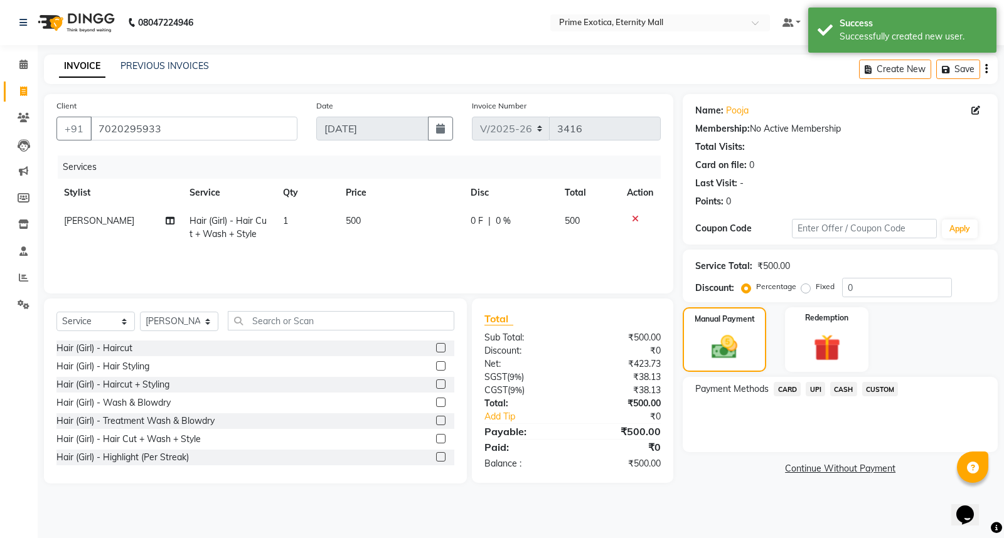
click at [811, 390] on span "UPI" at bounding box center [815, 389] width 19 height 14
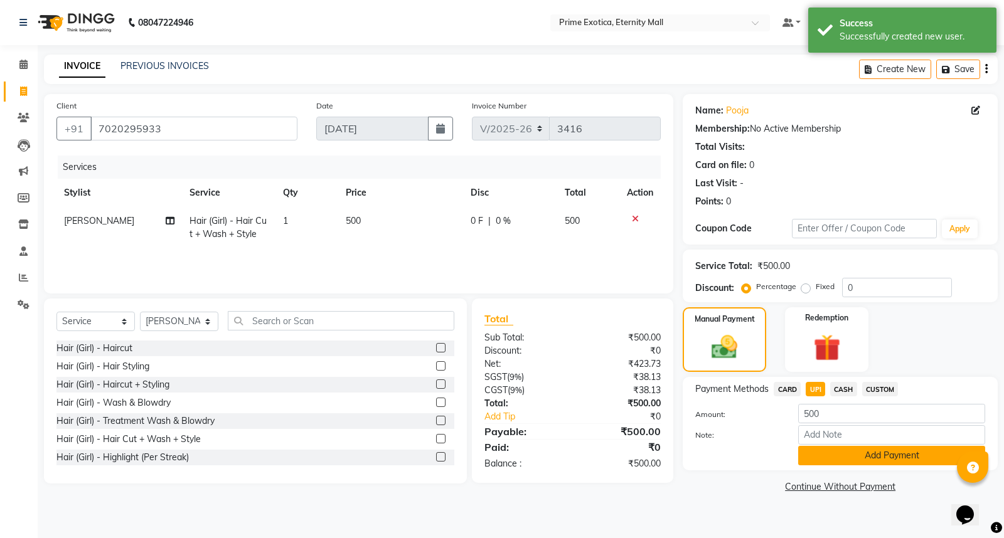
click at [816, 461] on button "Add Payment" at bounding box center [891, 455] width 187 height 19
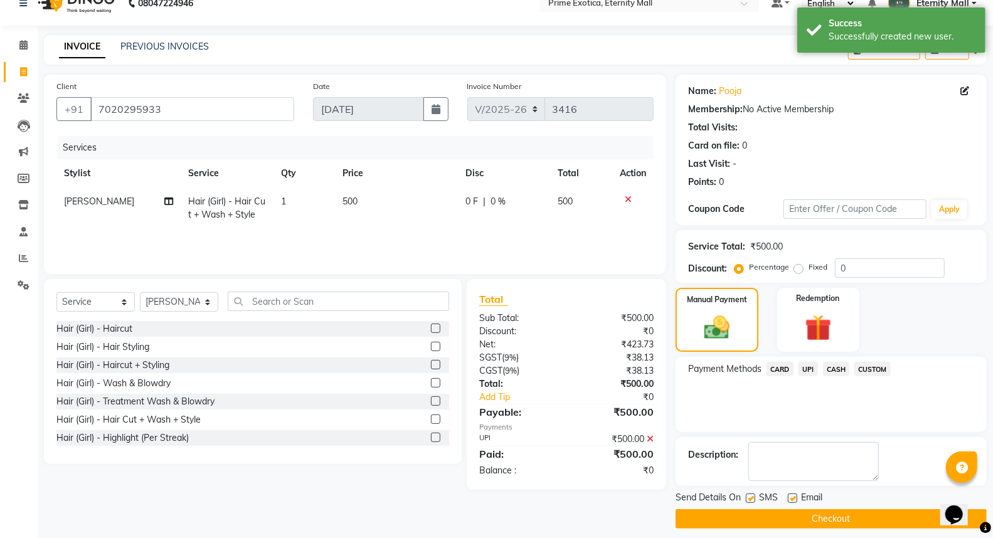
scroll to position [28, 0]
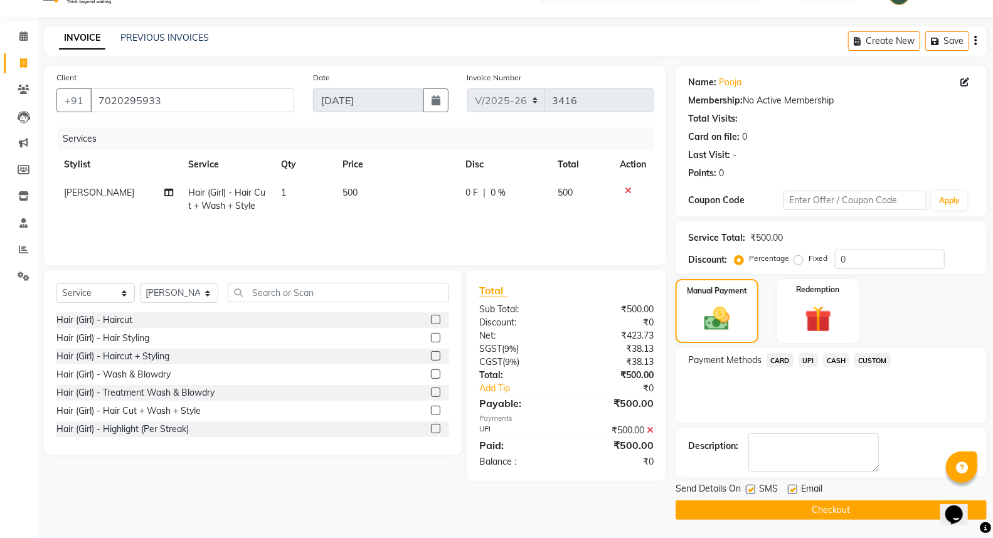
click at [786, 509] on button "Checkout" at bounding box center [831, 510] width 311 height 19
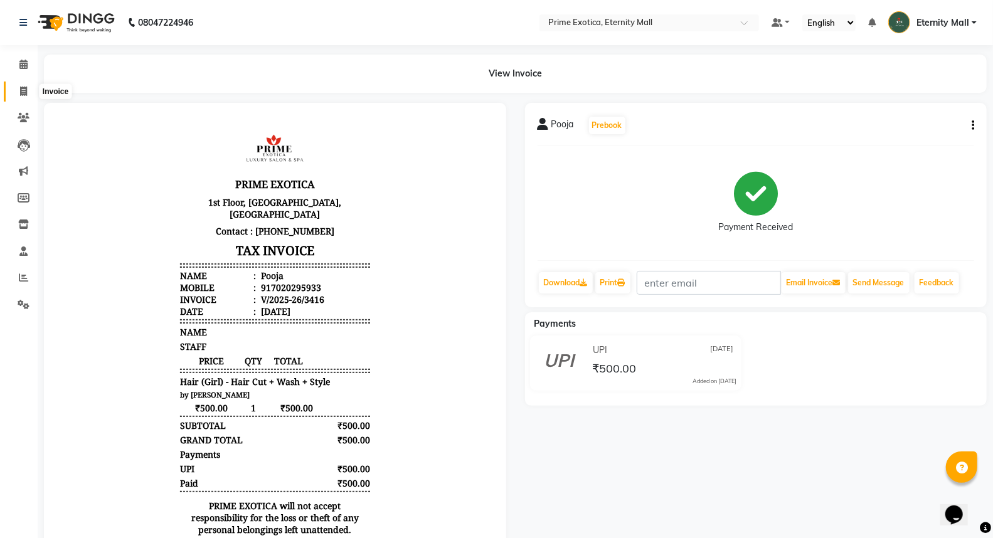
click at [16, 85] on span at bounding box center [24, 92] width 22 height 14
select select "service"
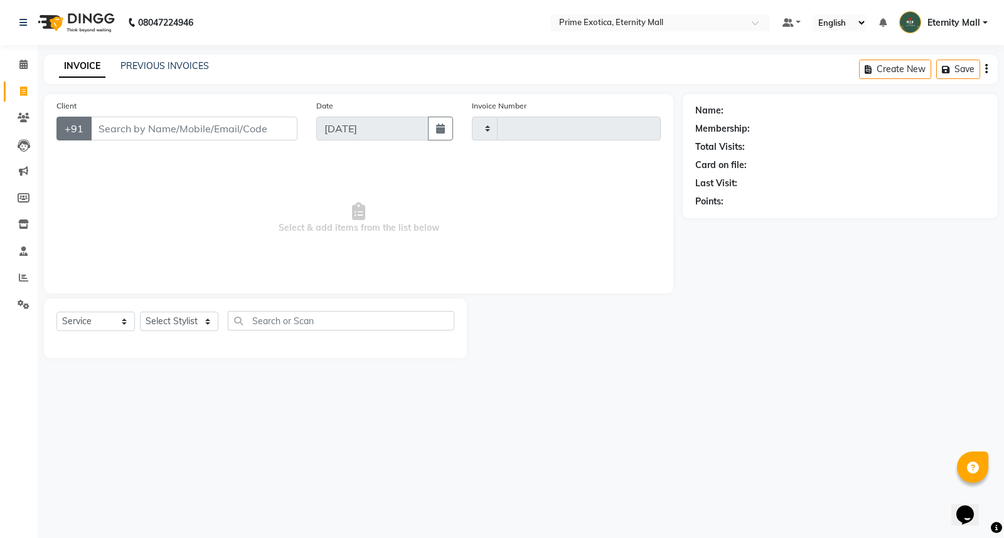
type input "3417"
select select "5774"
click at [102, 123] on input "Client" at bounding box center [193, 129] width 207 height 24
type input "8805181141"
click at [286, 130] on span "Add Client" at bounding box center [265, 128] width 50 height 13
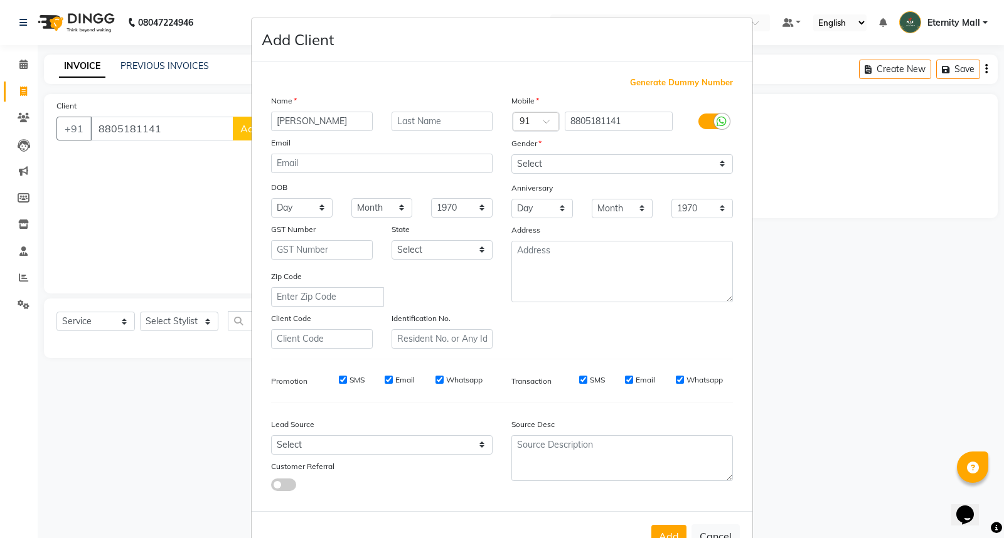
type input "[PERSON_NAME]"
click at [555, 159] on select "Select [DEMOGRAPHIC_DATA] [DEMOGRAPHIC_DATA] Other Prefer Not To Say" at bounding box center [622, 163] width 222 height 19
select select "[DEMOGRAPHIC_DATA]"
click at [511, 154] on select "Select [DEMOGRAPHIC_DATA] [DEMOGRAPHIC_DATA] Other Prefer Not To Say" at bounding box center [622, 163] width 222 height 19
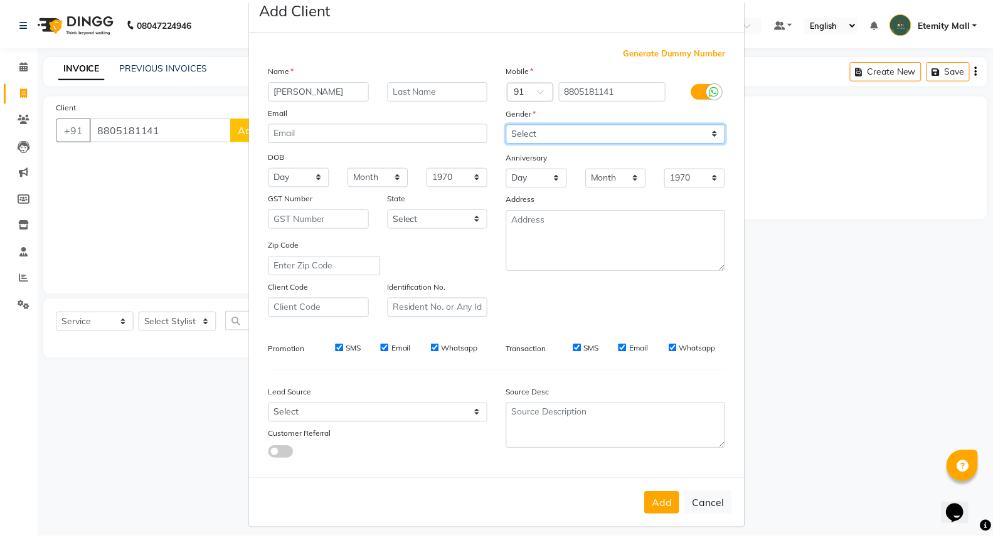
scroll to position [41, 0]
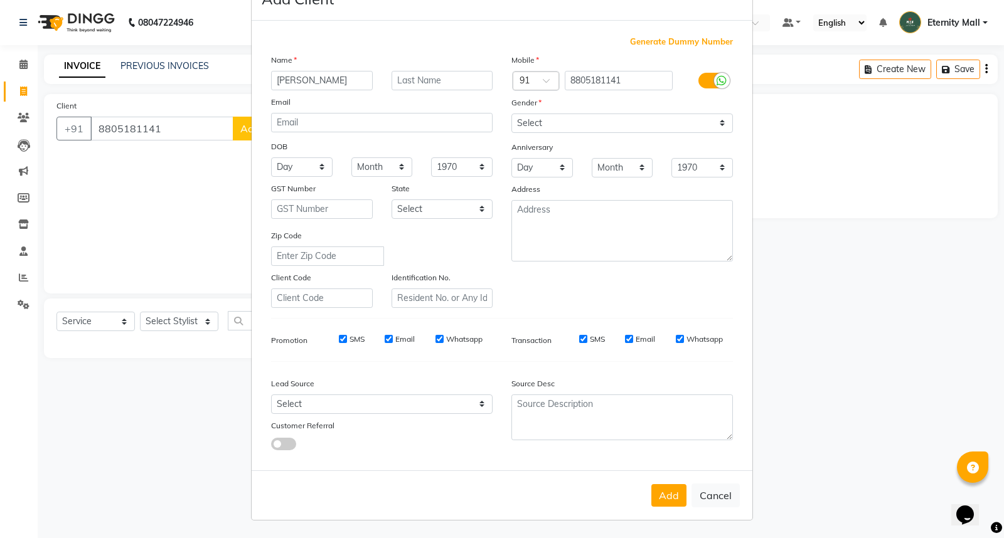
click at [646, 500] on div "Add Cancel" at bounding box center [502, 496] width 501 height 50
click at [351, 79] on input "[PERSON_NAME]" at bounding box center [322, 80] width 102 height 19
type input "b"
type input "dimple"
click at [518, 119] on select "Select [DEMOGRAPHIC_DATA] [DEMOGRAPHIC_DATA] Other Prefer Not To Say" at bounding box center [622, 123] width 222 height 19
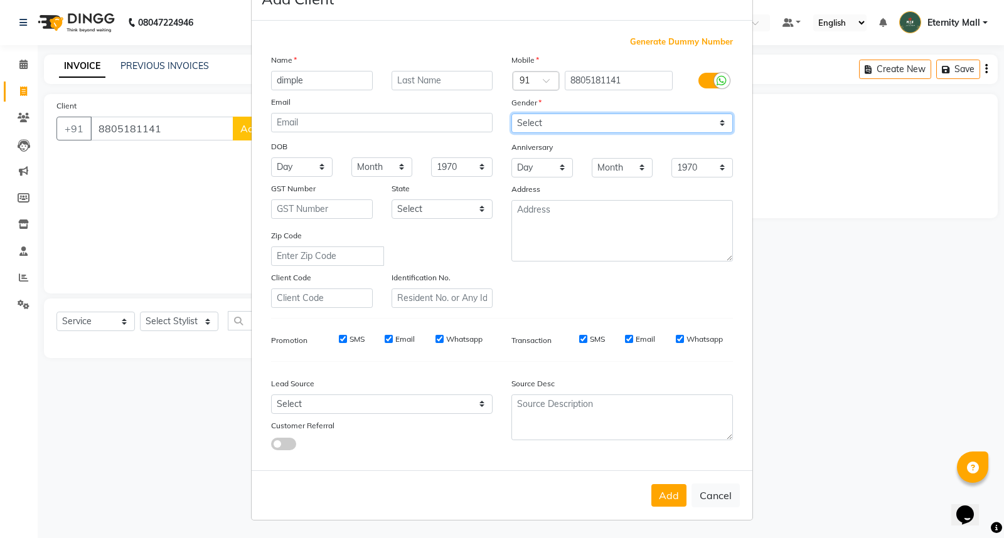
click at [511, 114] on select "Select [DEMOGRAPHIC_DATA] [DEMOGRAPHIC_DATA] Other Prefer Not To Say" at bounding box center [622, 123] width 222 height 19
click at [657, 500] on button "Add" at bounding box center [668, 495] width 35 height 23
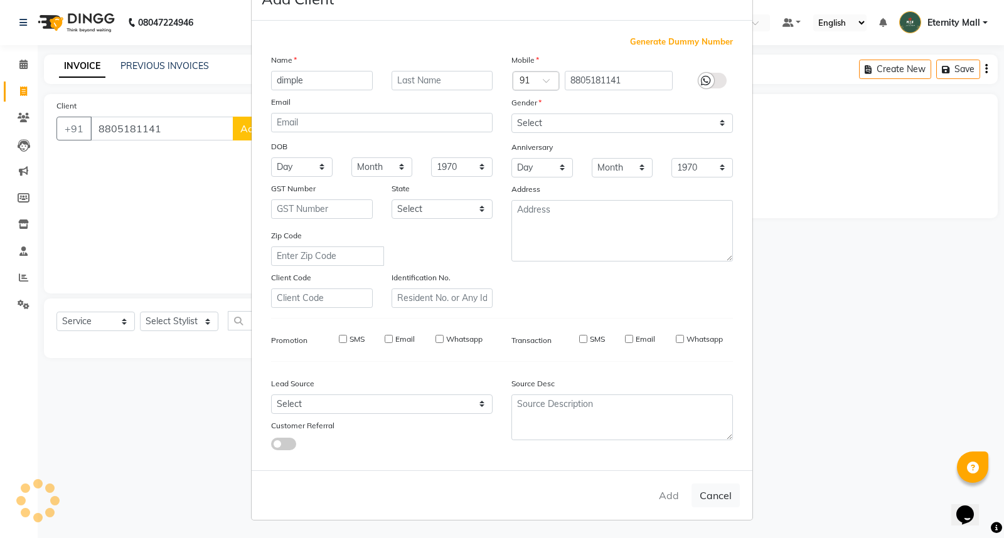
select select
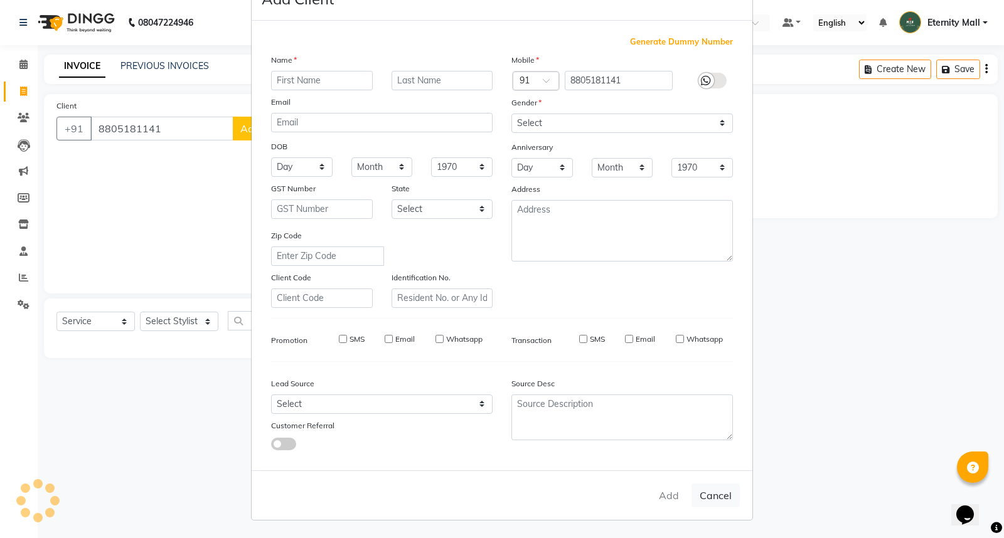
select select
checkbox input "false"
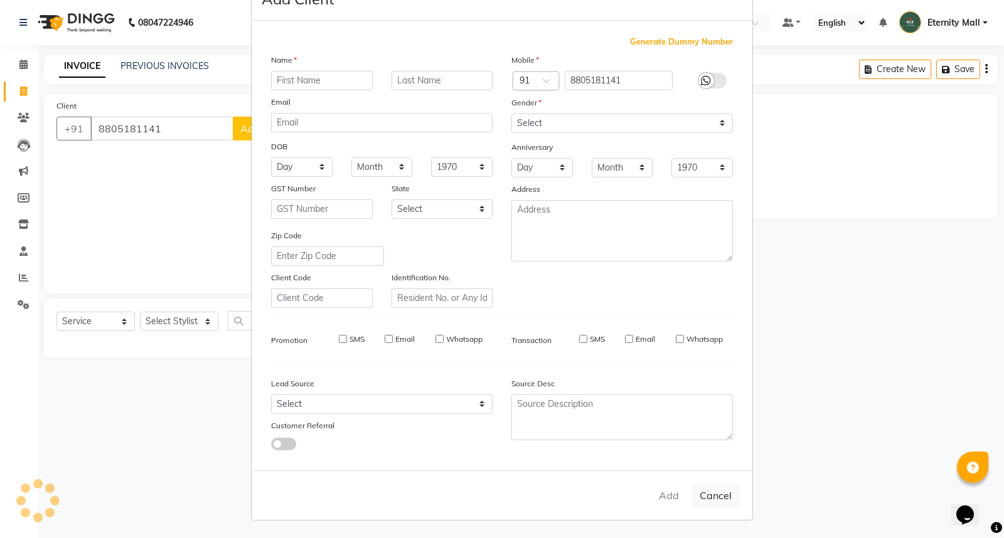
checkbox input "false"
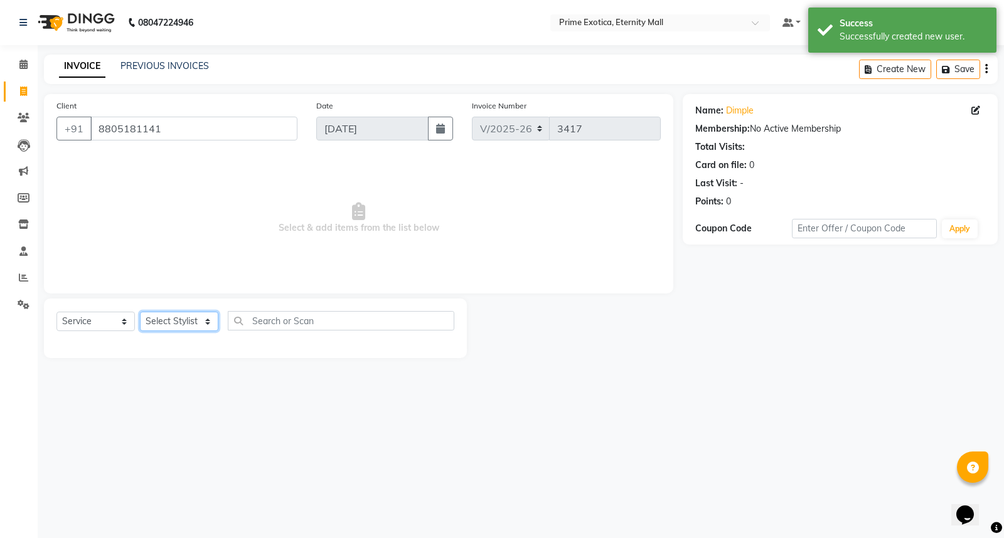
click at [166, 314] on select "Select Stylist AB ADMIN ajay vikram lakshane [PERSON_NAME] Isha [PERSON_NAME] […" at bounding box center [179, 321] width 78 height 19
select select "36457"
click at [140, 313] on select "Select Stylist AB ADMIN ajay vikram lakshane [PERSON_NAME] Isha [PERSON_NAME] […" at bounding box center [179, 321] width 78 height 19
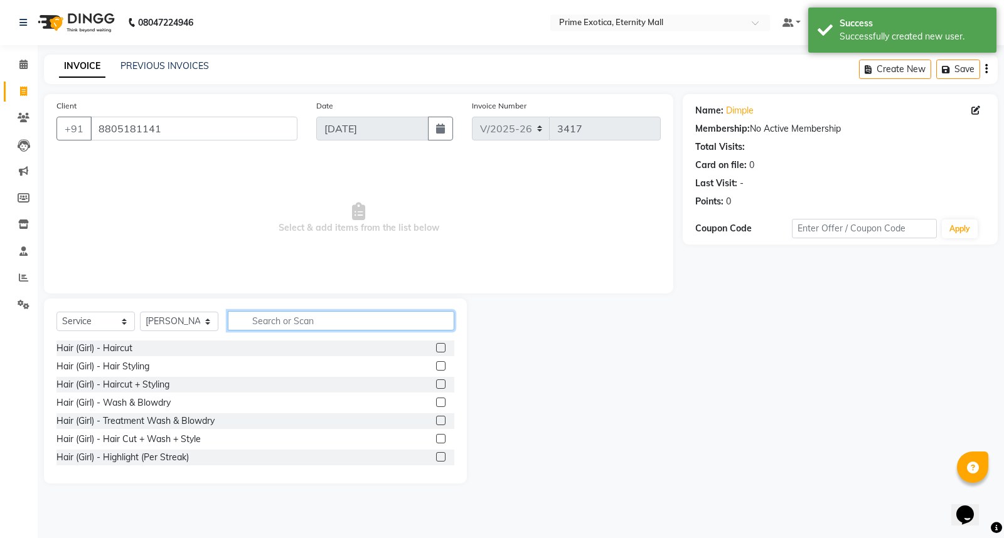
click at [242, 328] on input "text" at bounding box center [341, 320] width 227 height 19
click at [436, 350] on label at bounding box center [440, 347] width 9 height 9
click at [436, 350] on input "checkbox" at bounding box center [440, 349] width 8 height 8
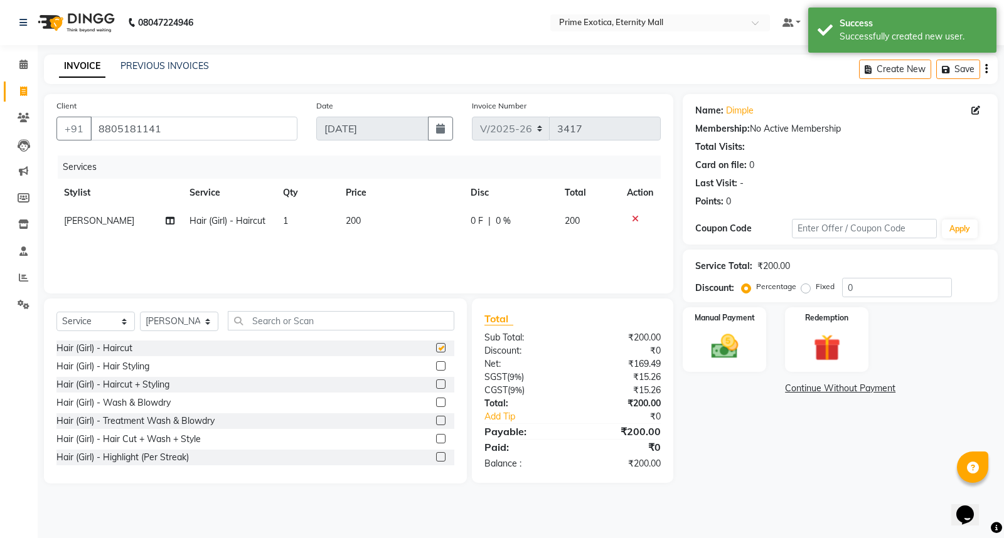
checkbox input "false"
click at [706, 336] on img at bounding box center [724, 347] width 45 height 32
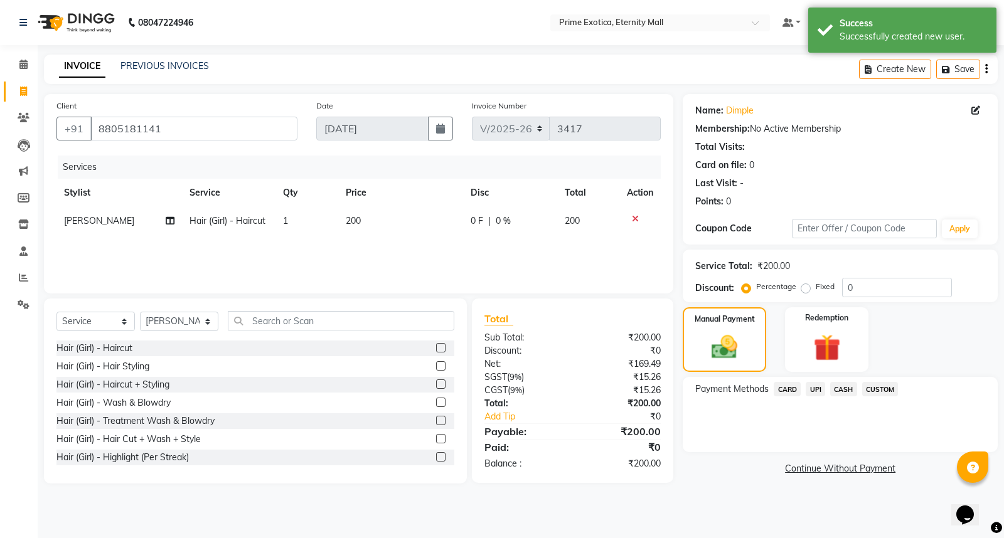
click at [839, 386] on span "CASH" at bounding box center [843, 389] width 27 height 14
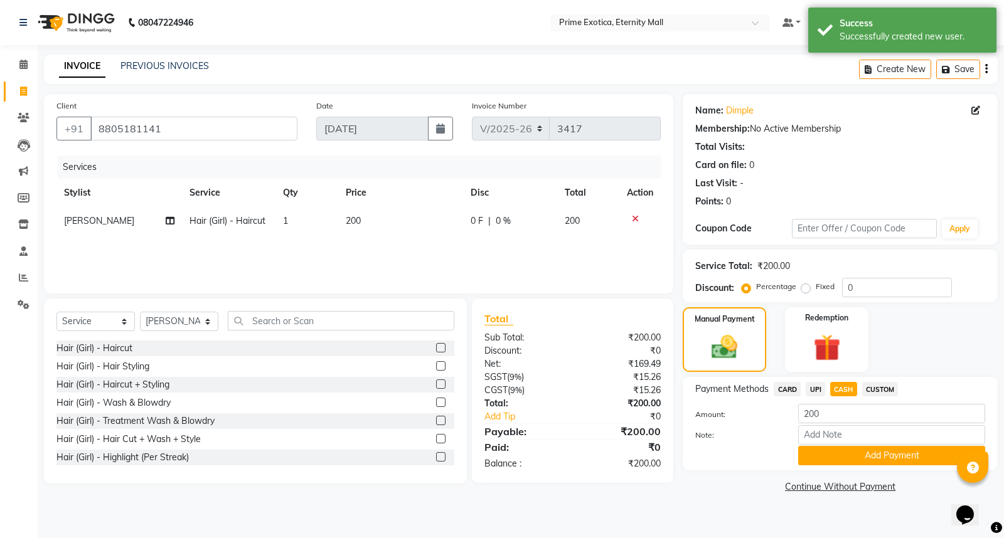
click at [811, 382] on span "UPI" at bounding box center [815, 389] width 19 height 14
click at [818, 457] on button "Add Payment" at bounding box center [891, 455] width 187 height 19
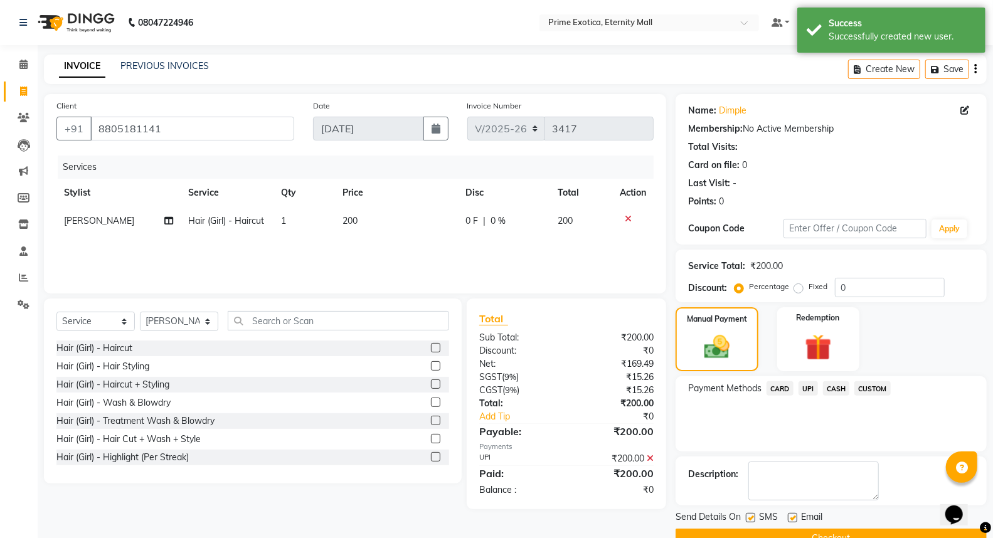
scroll to position [28, 0]
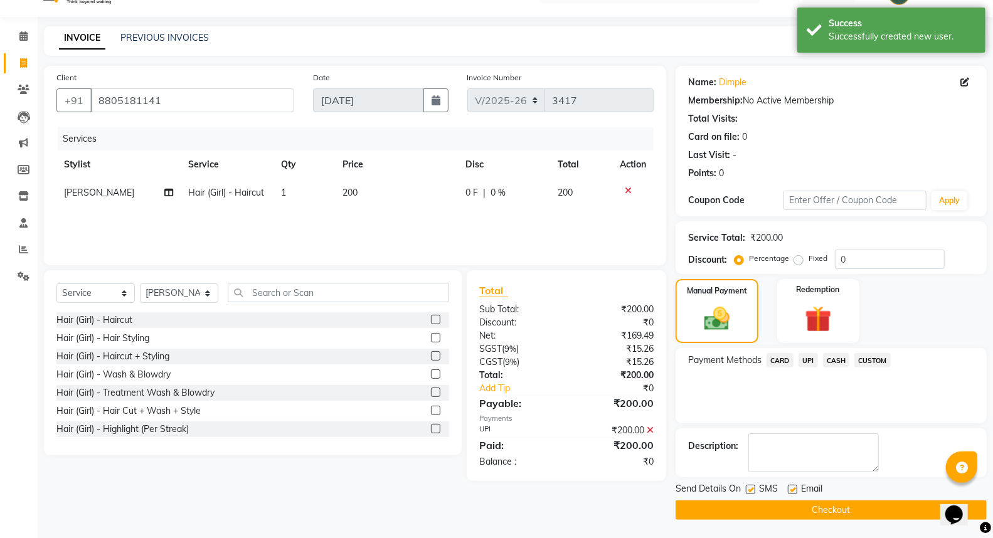
click at [793, 517] on button "Checkout" at bounding box center [831, 510] width 311 height 19
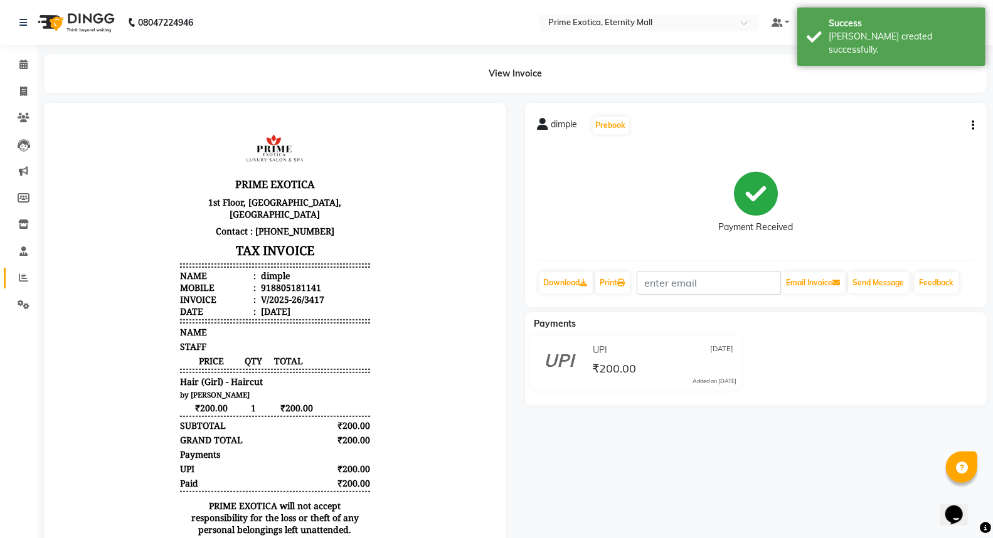
click at [10, 281] on link "Reports" at bounding box center [19, 278] width 30 height 21
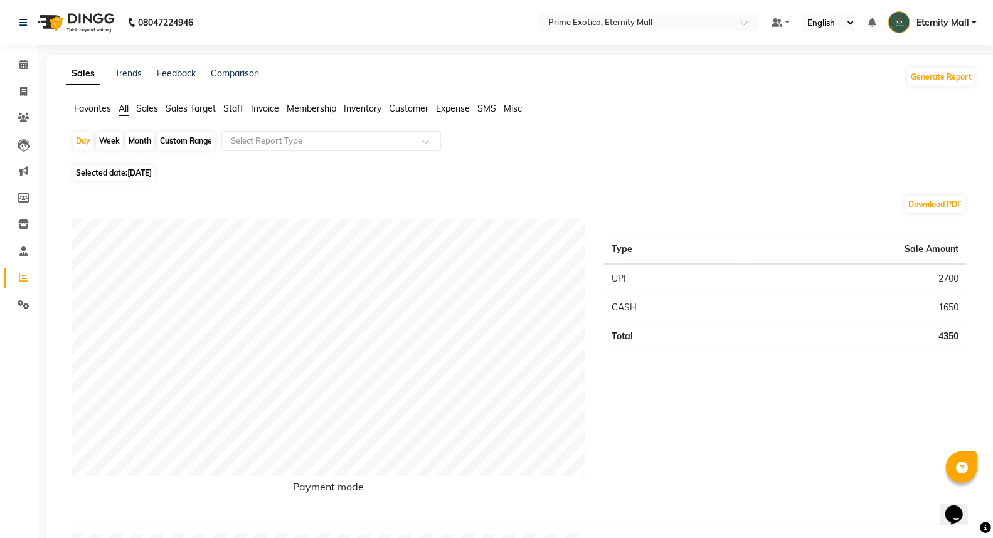
click at [230, 108] on span "Staff" at bounding box center [233, 108] width 20 height 11
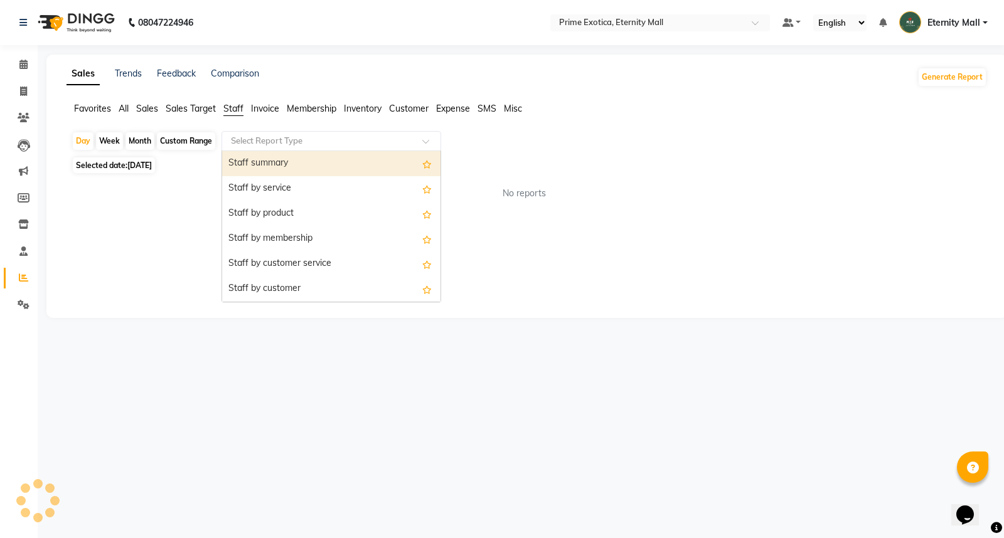
click at [232, 134] on div "Select Report Type" at bounding box center [332, 141] width 220 height 20
click at [245, 166] on div "Staff summary" at bounding box center [331, 163] width 218 height 25
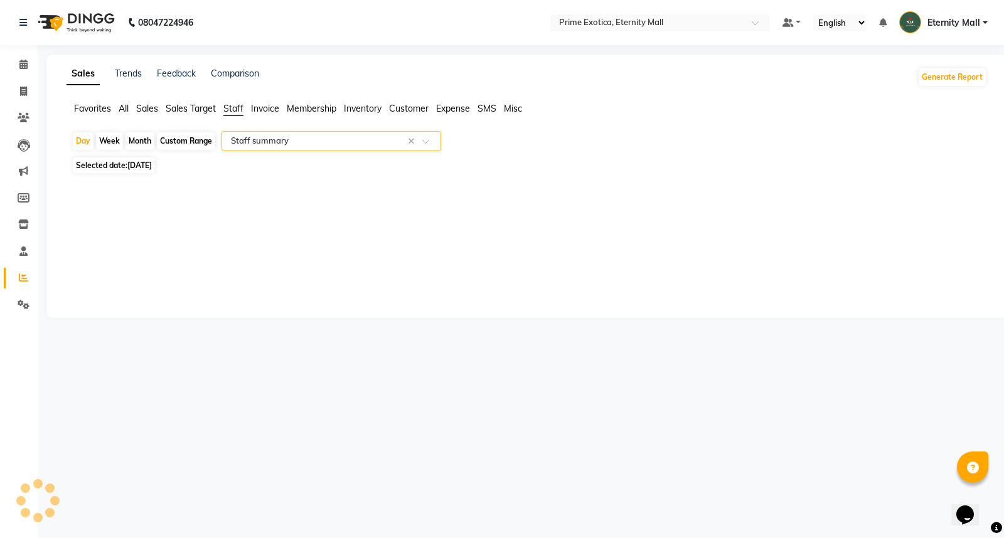
click at [154, 140] on div "Day Week Month Custom Range Select Report Type × Staff summary ×" at bounding box center [527, 142] width 911 height 23
select select "filtered_report"
select select "csv"
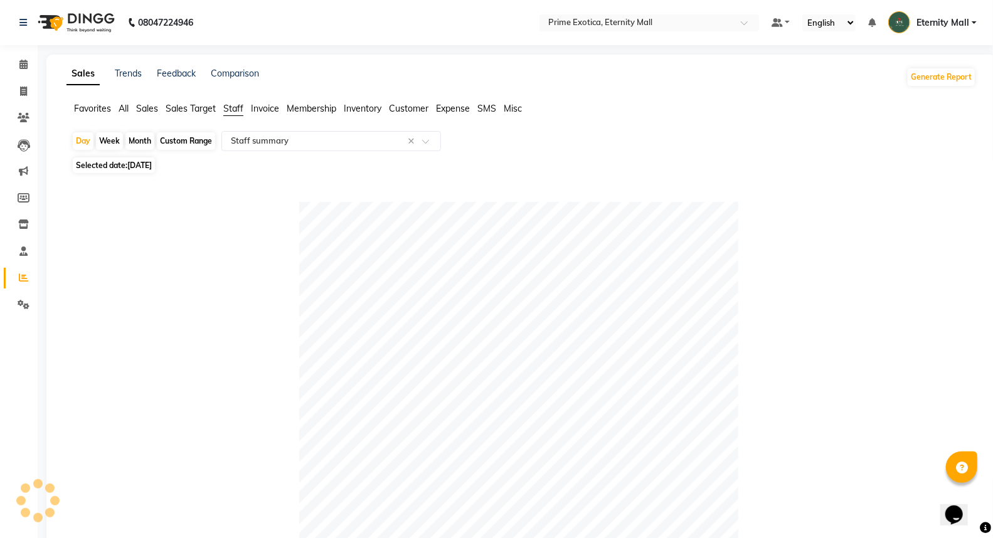
click at [134, 139] on div "Month" at bounding box center [140, 141] width 29 height 18
select select "9"
select select "2025"
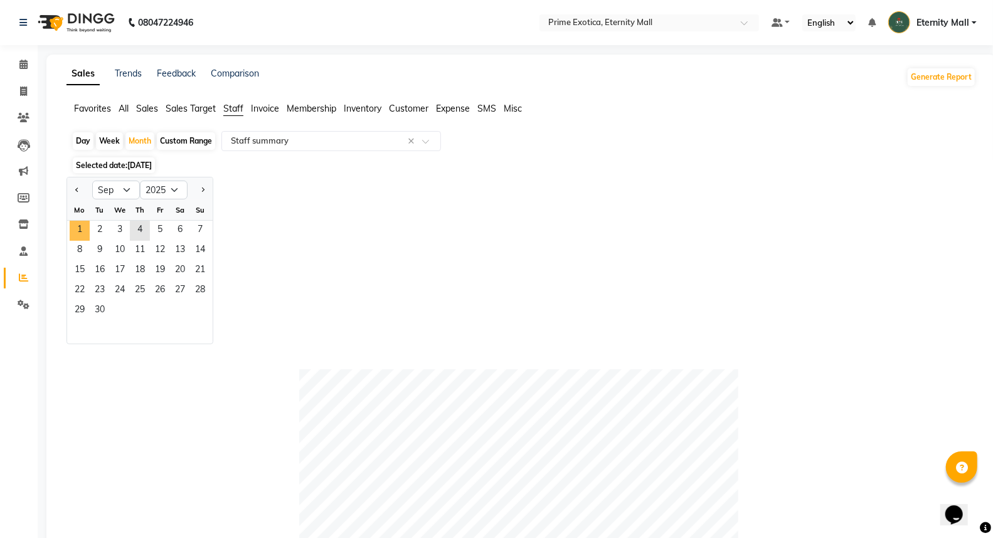
click at [82, 221] on span "1" at bounding box center [80, 231] width 20 height 20
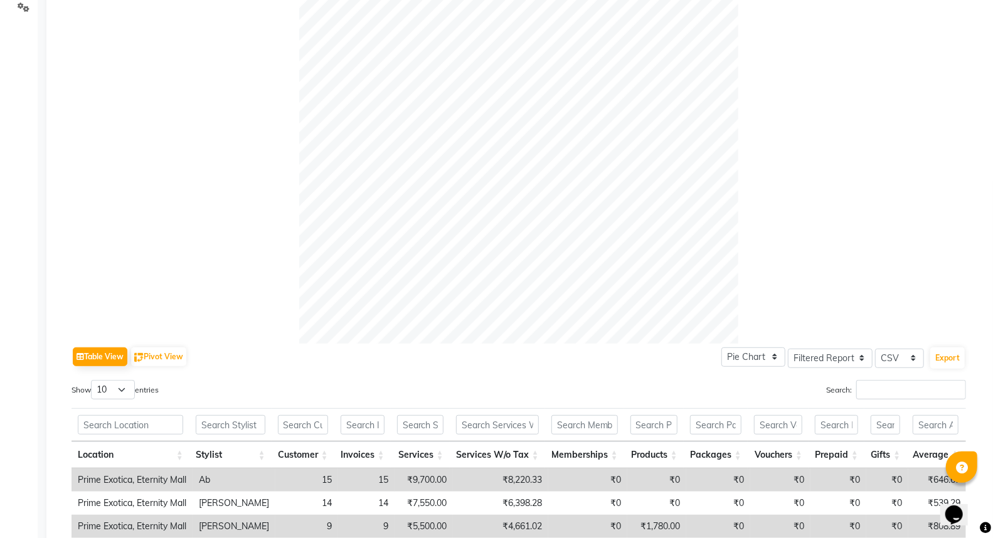
scroll to position [367, 0]
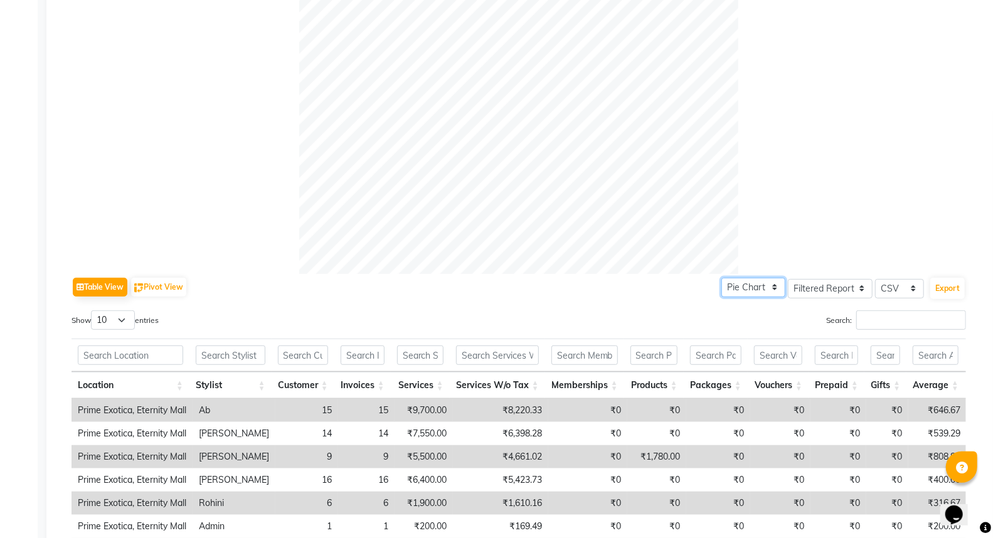
click at [732, 291] on select "Pie Chart Bar Chart" at bounding box center [754, 287] width 64 height 19
select select "bar"
click at [722, 278] on select "Pie Chart Bar Chart" at bounding box center [754, 287] width 64 height 19
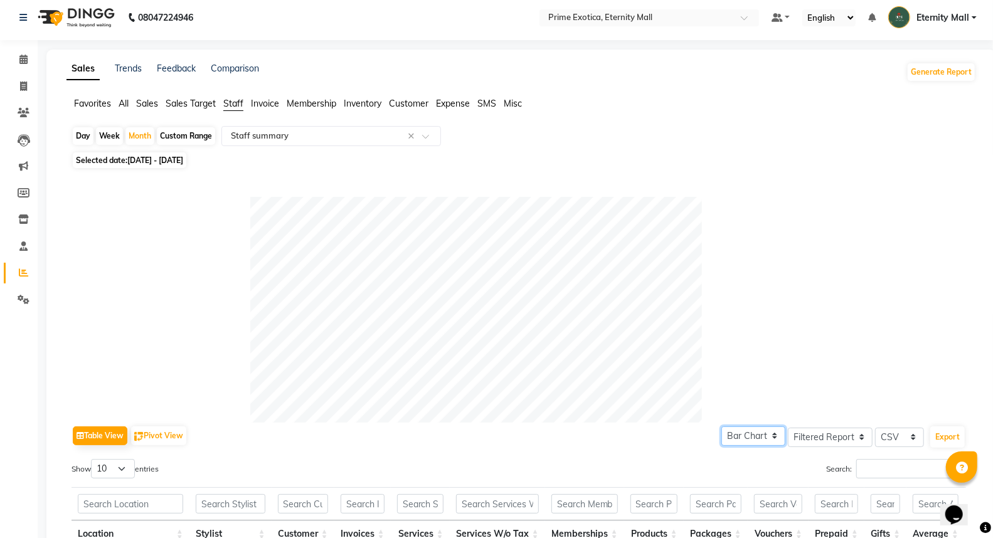
scroll to position [0, 0]
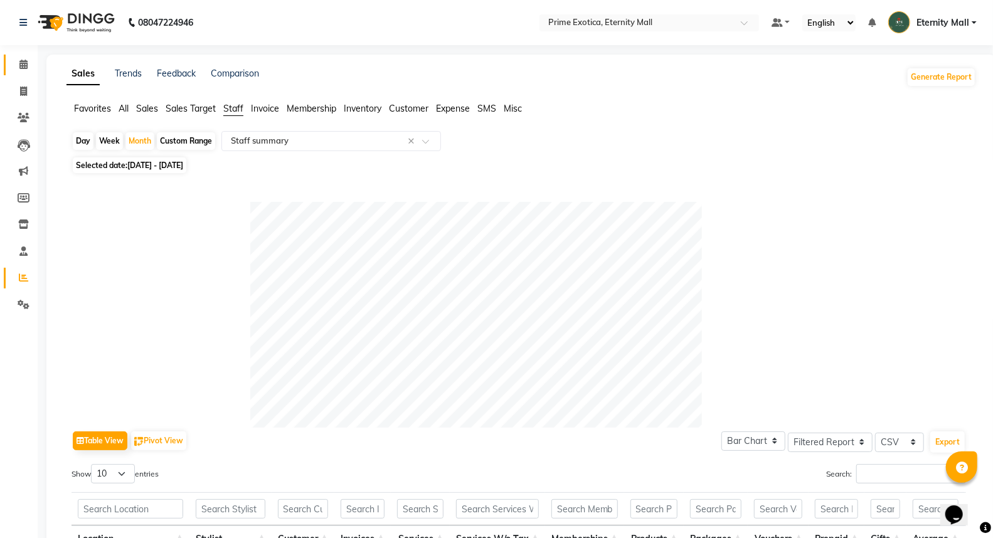
click at [18, 73] on link "Calendar" at bounding box center [19, 65] width 30 height 21
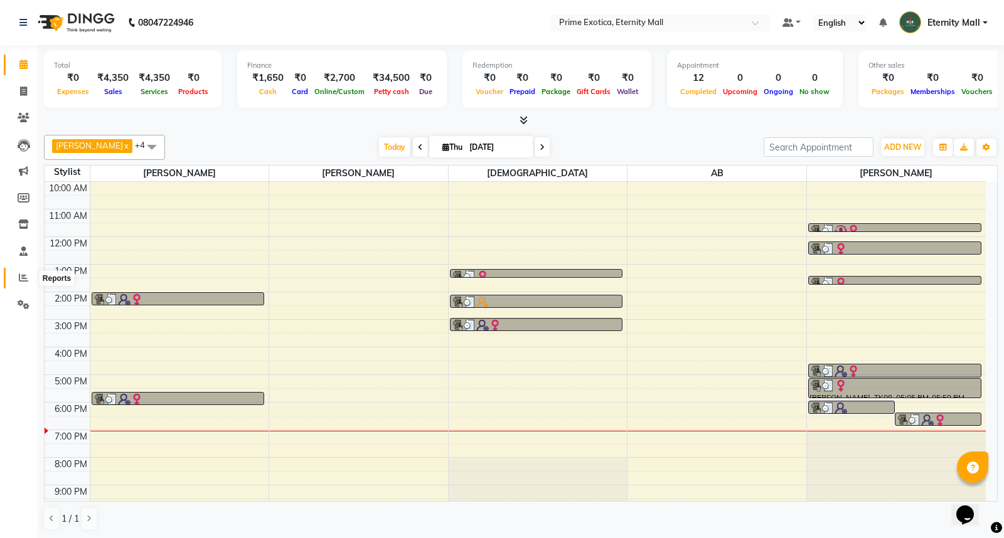
click at [19, 280] on icon at bounding box center [23, 277] width 9 height 9
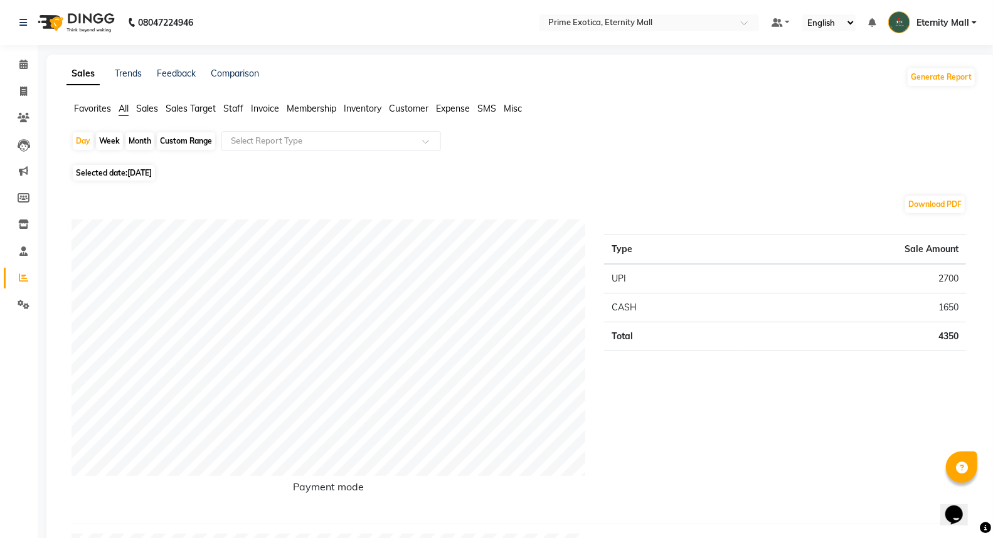
click at [134, 176] on span "[DATE]" at bounding box center [139, 172] width 24 height 9
select select "9"
select select "2025"
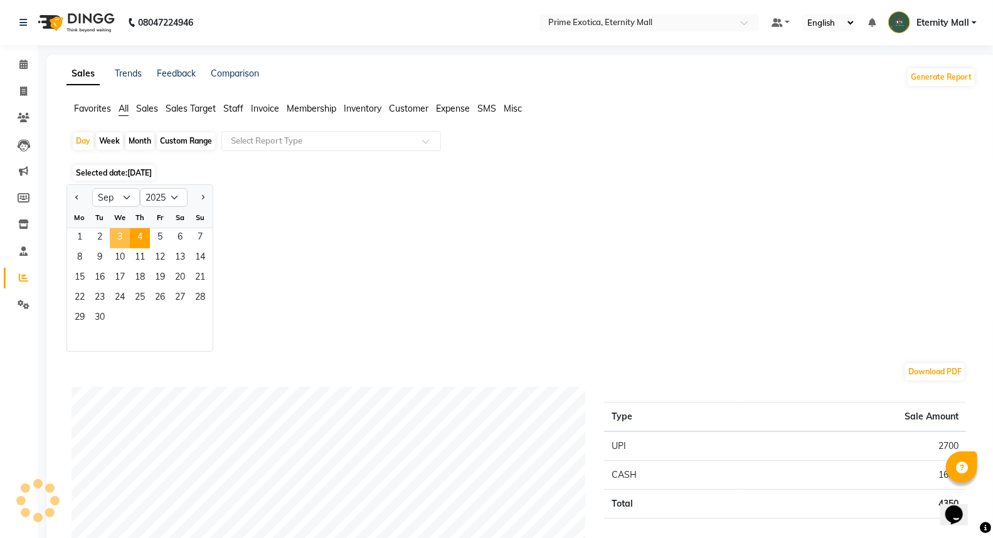
click at [126, 243] on span "3" at bounding box center [120, 238] width 20 height 20
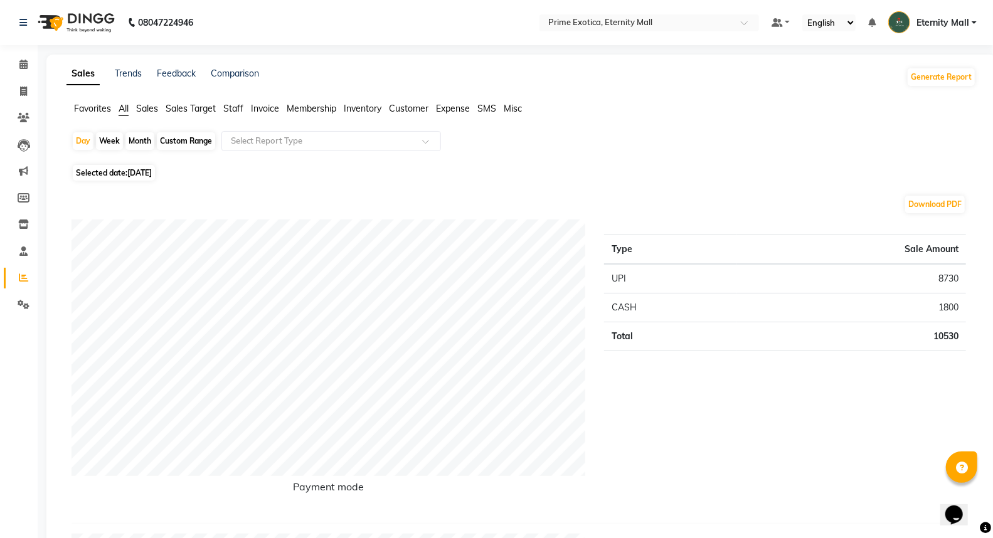
click at [85, 18] on img at bounding box center [75, 22] width 86 height 35
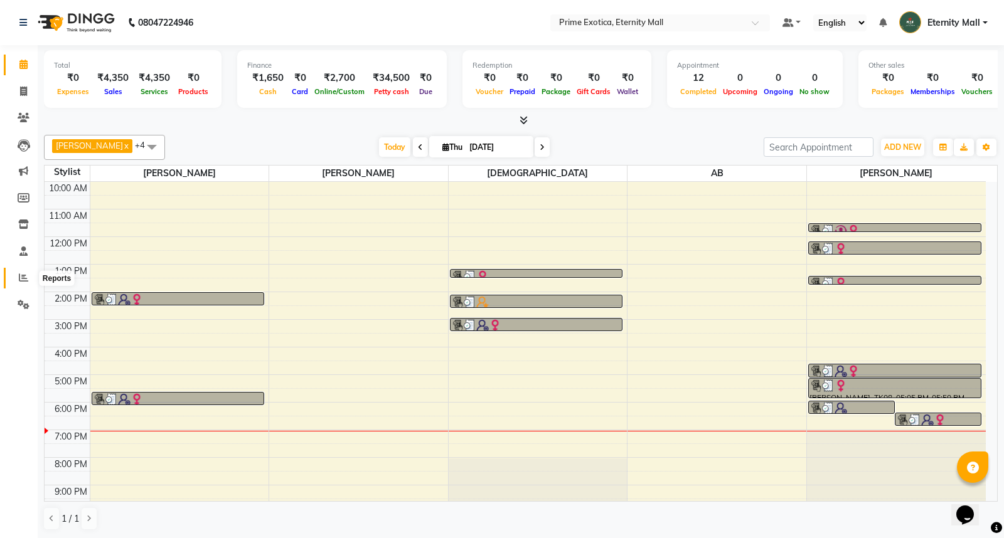
click at [24, 274] on icon at bounding box center [23, 277] width 9 height 9
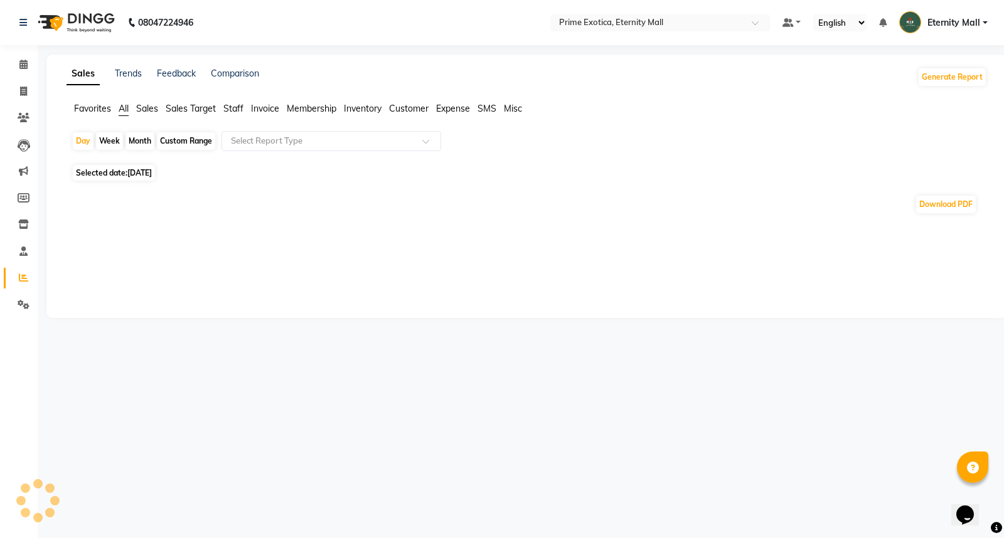
click at [144, 137] on div "Month" at bounding box center [140, 141] width 29 height 18
select select "9"
select select "2025"
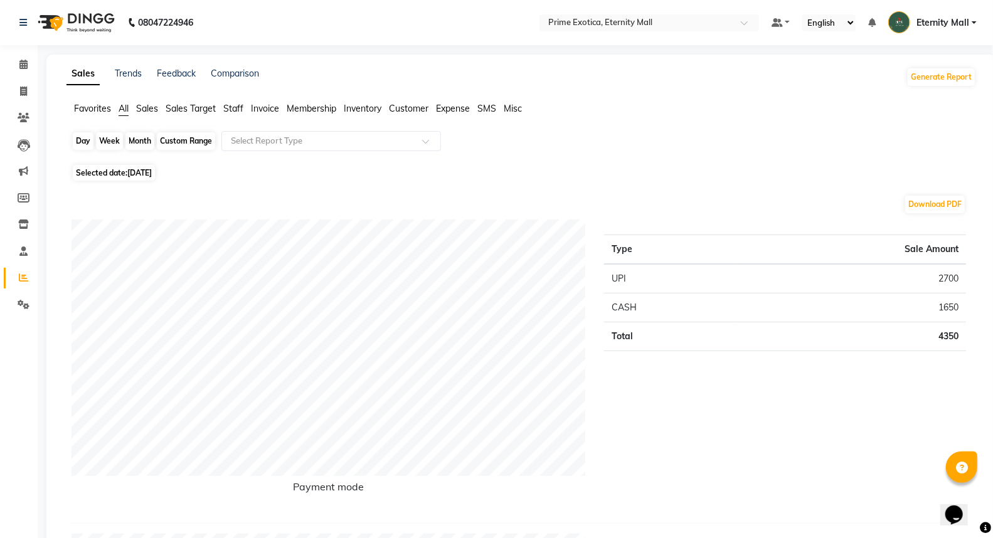
click at [141, 142] on div "Month" at bounding box center [140, 141] width 29 height 18
select select "9"
select select "2025"
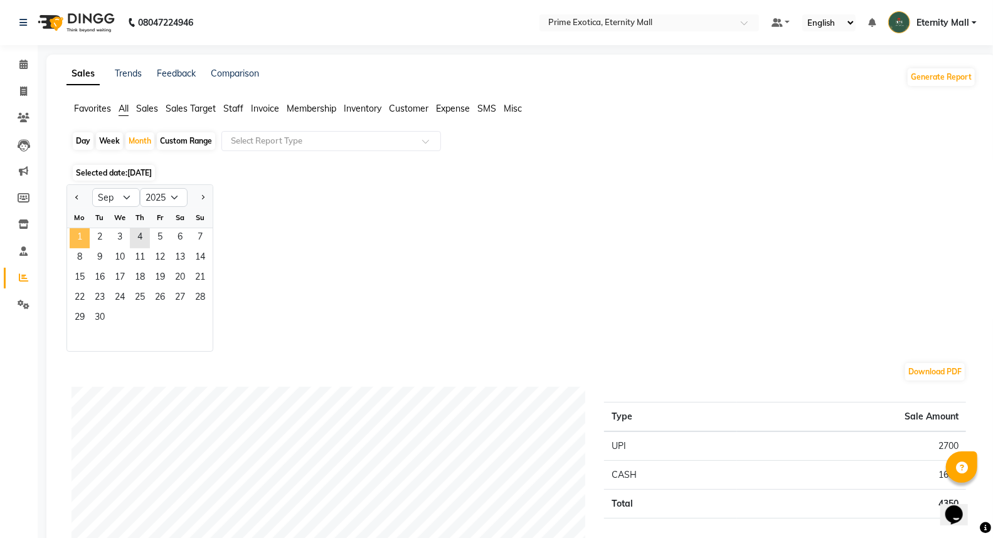
click at [82, 235] on span "1" at bounding box center [80, 238] width 20 height 20
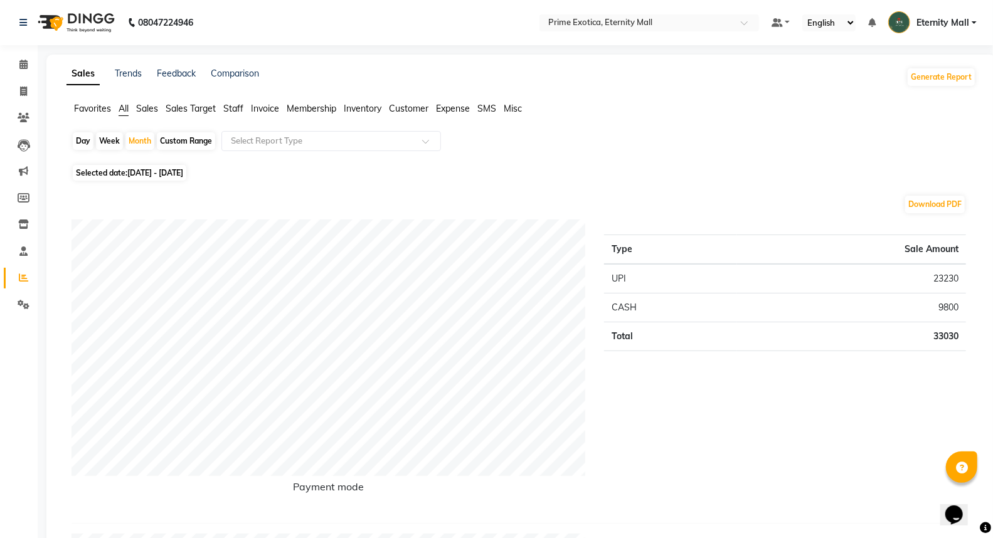
click at [76, 27] on img at bounding box center [75, 22] width 86 height 35
